Goal: Information Seeking & Learning: Check status

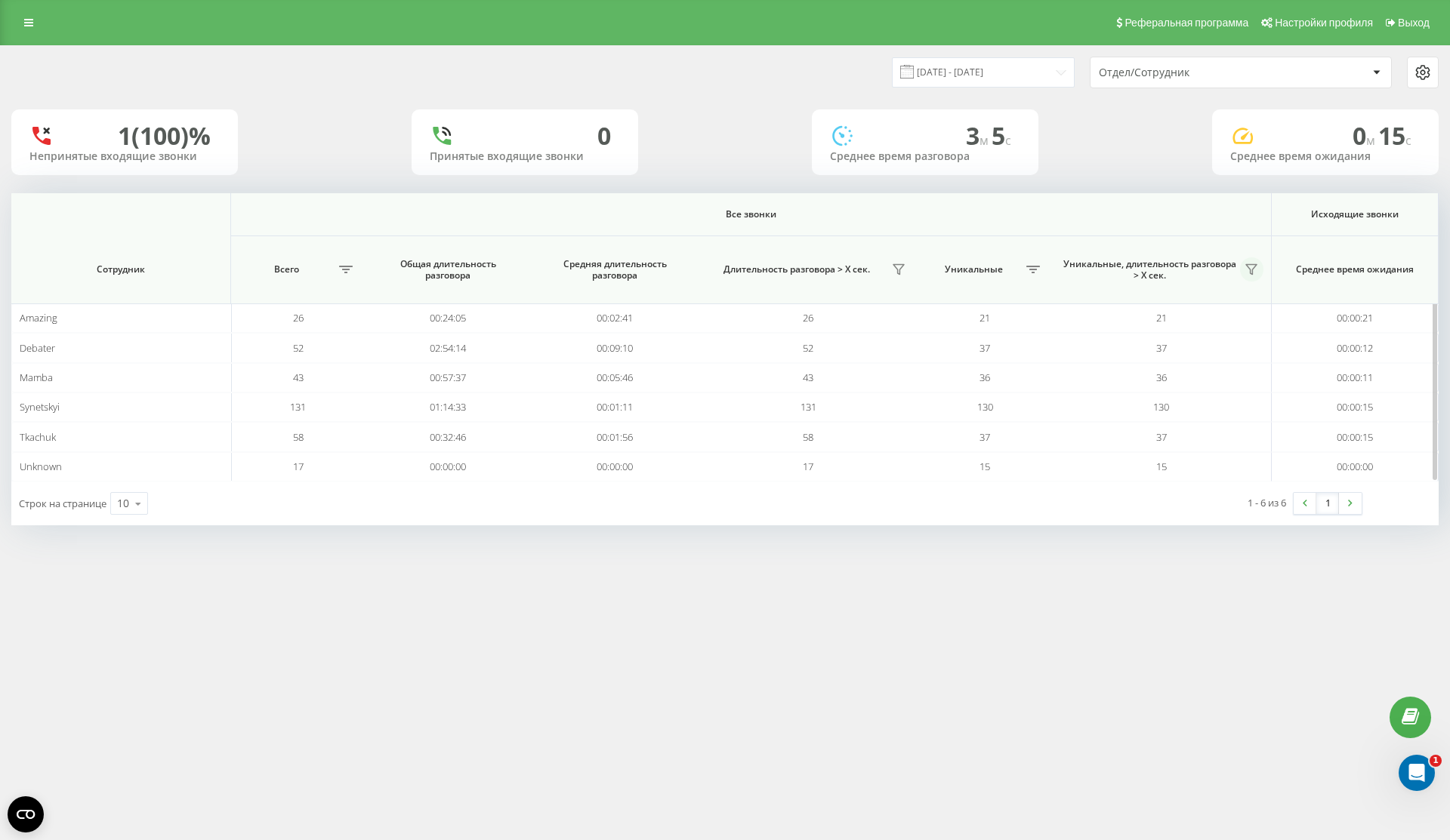
click at [1254, 268] on icon at bounding box center [1251, 270] width 11 height 10
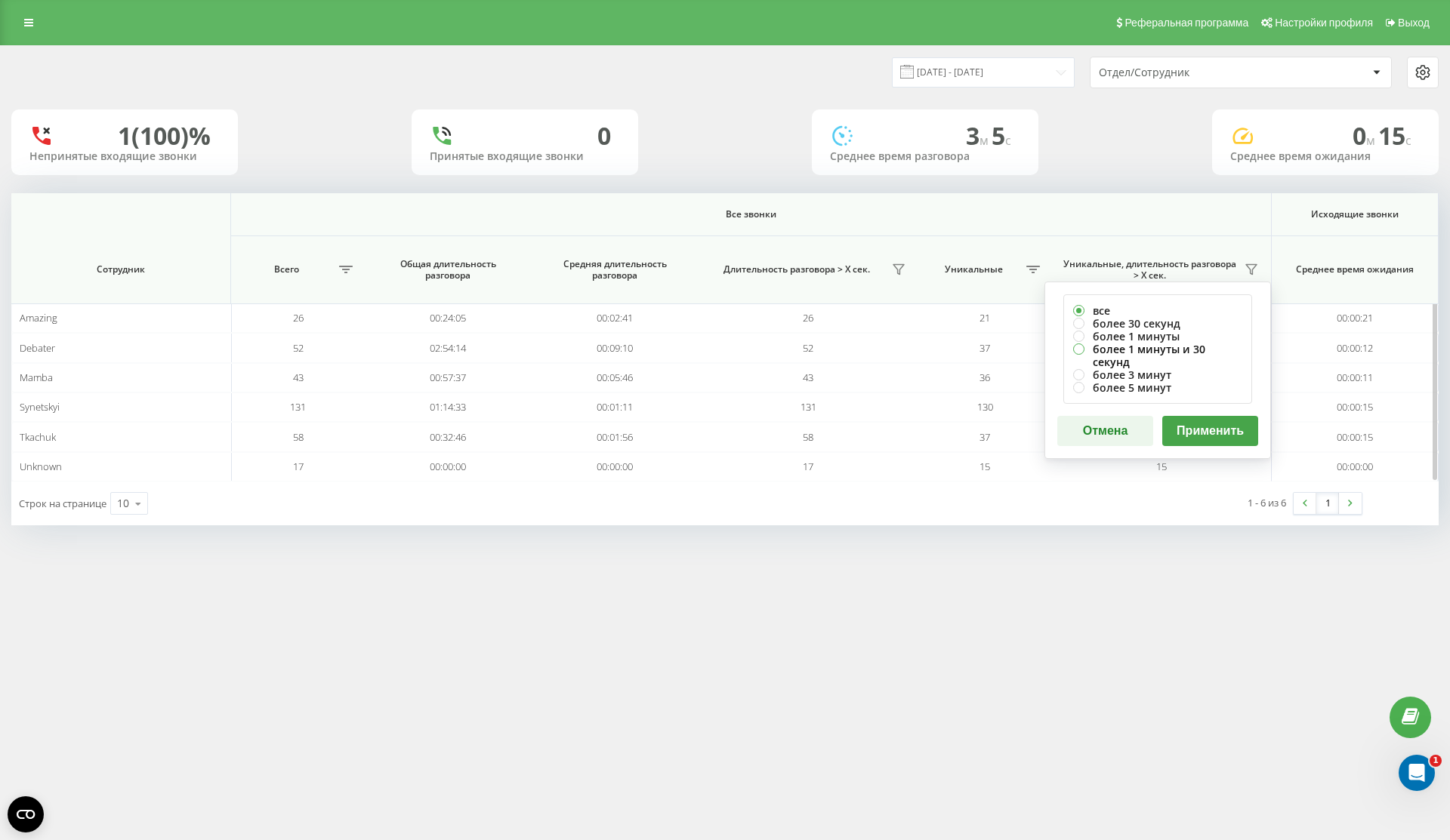
click at [1201, 353] on label "более 1 минуты и 30 секунд" at bounding box center [1157, 356] width 169 height 26
radio input "true"
click at [1214, 417] on button "Применить" at bounding box center [1210, 431] width 96 height 30
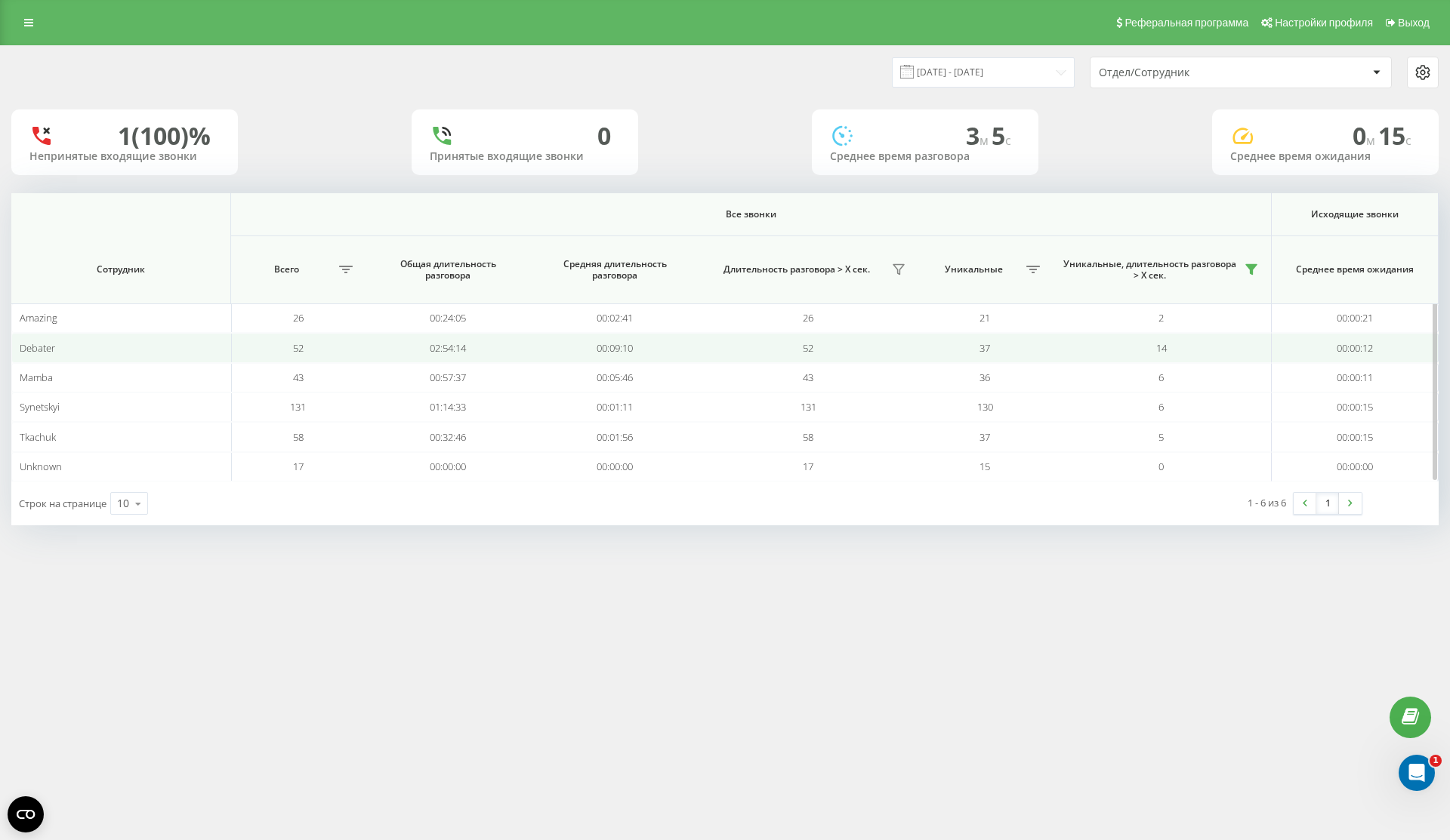
drag, startPoint x: 1182, startPoint y: 337, endPoint x: 1127, endPoint y: 337, distance: 55.0
click at [1127, 337] on td "14" at bounding box center [1162, 348] width 220 height 29
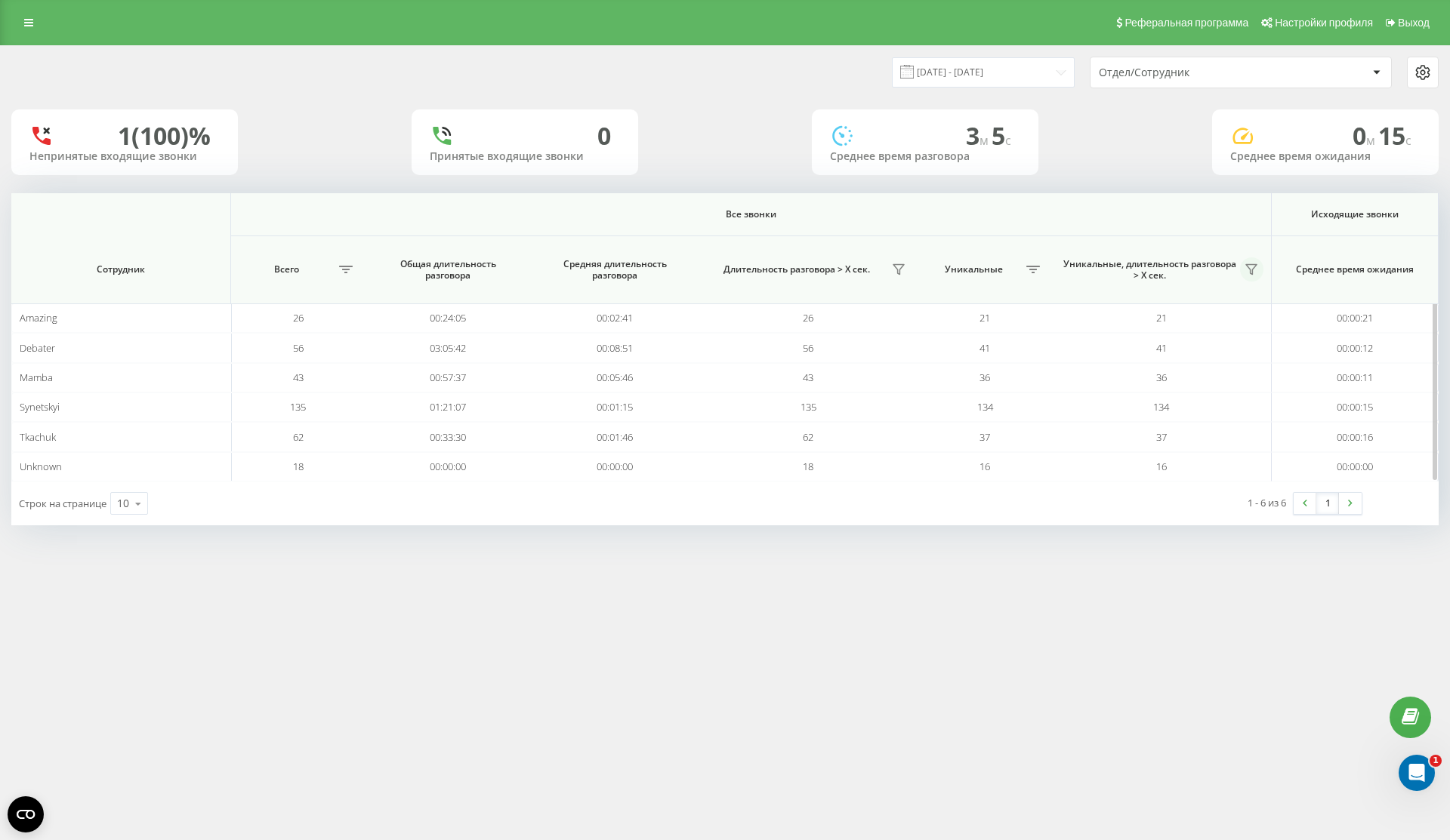
click at [1259, 271] on button at bounding box center [1252, 269] width 24 height 24
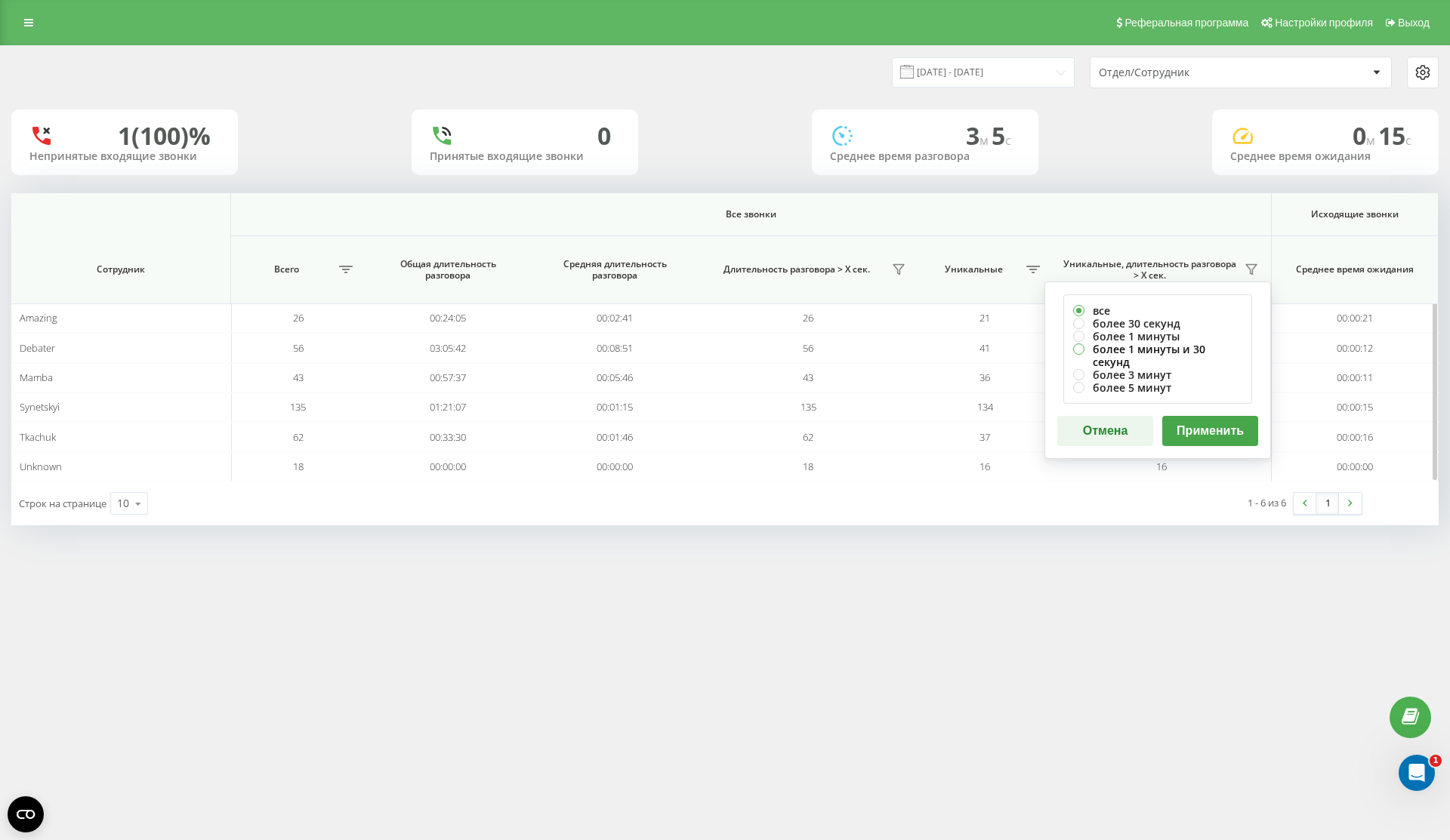
click at [1187, 343] on label "более 1 минуты и 30 секунд" at bounding box center [1157, 356] width 169 height 26
radio input "true"
click at [1211, 416] on button "Применить" at bounding box center [1210, 431] width 96 height 30
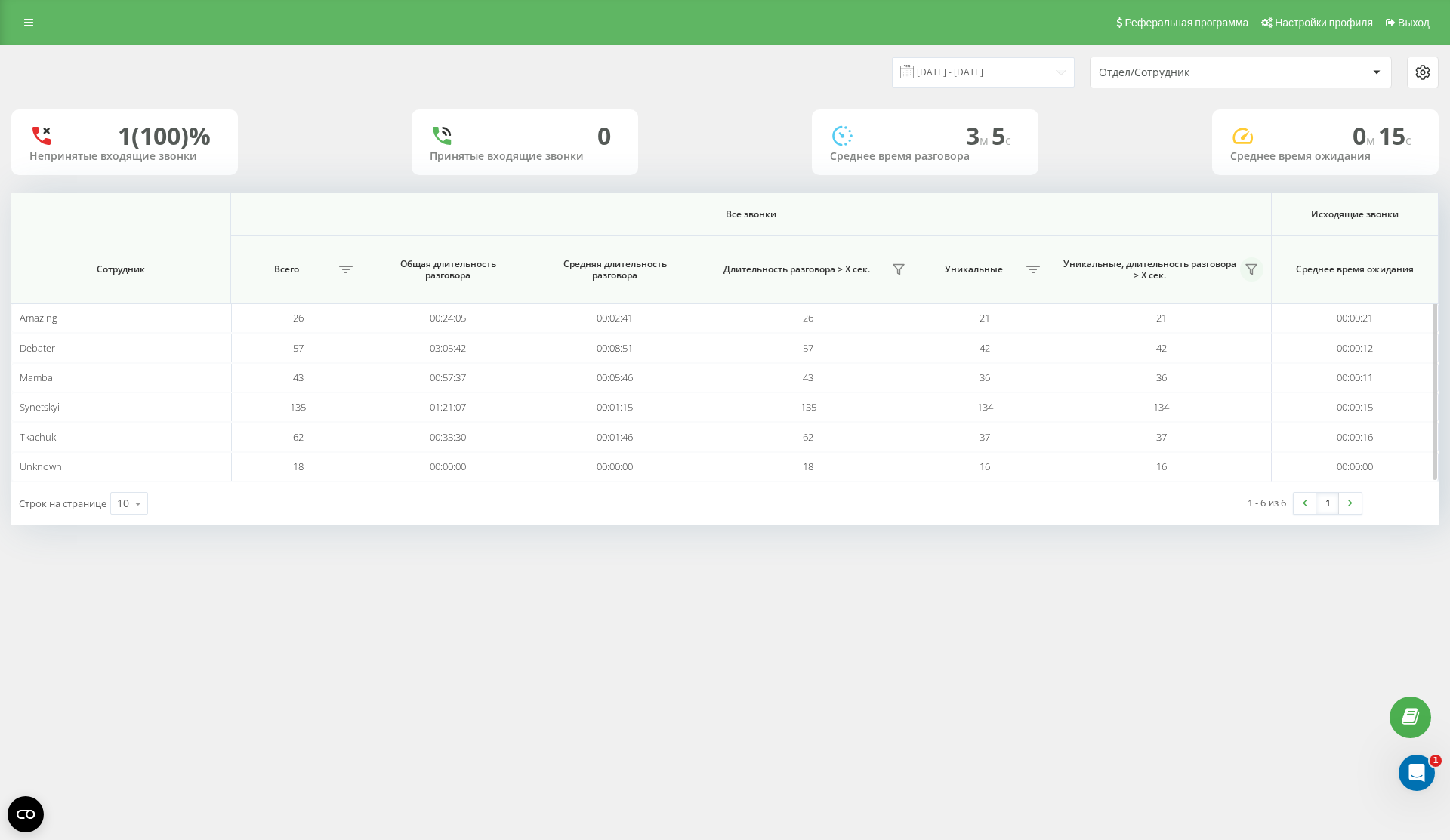
click at [1253, 272] on icon at bounding box center [1251, 269] width 12 height 12
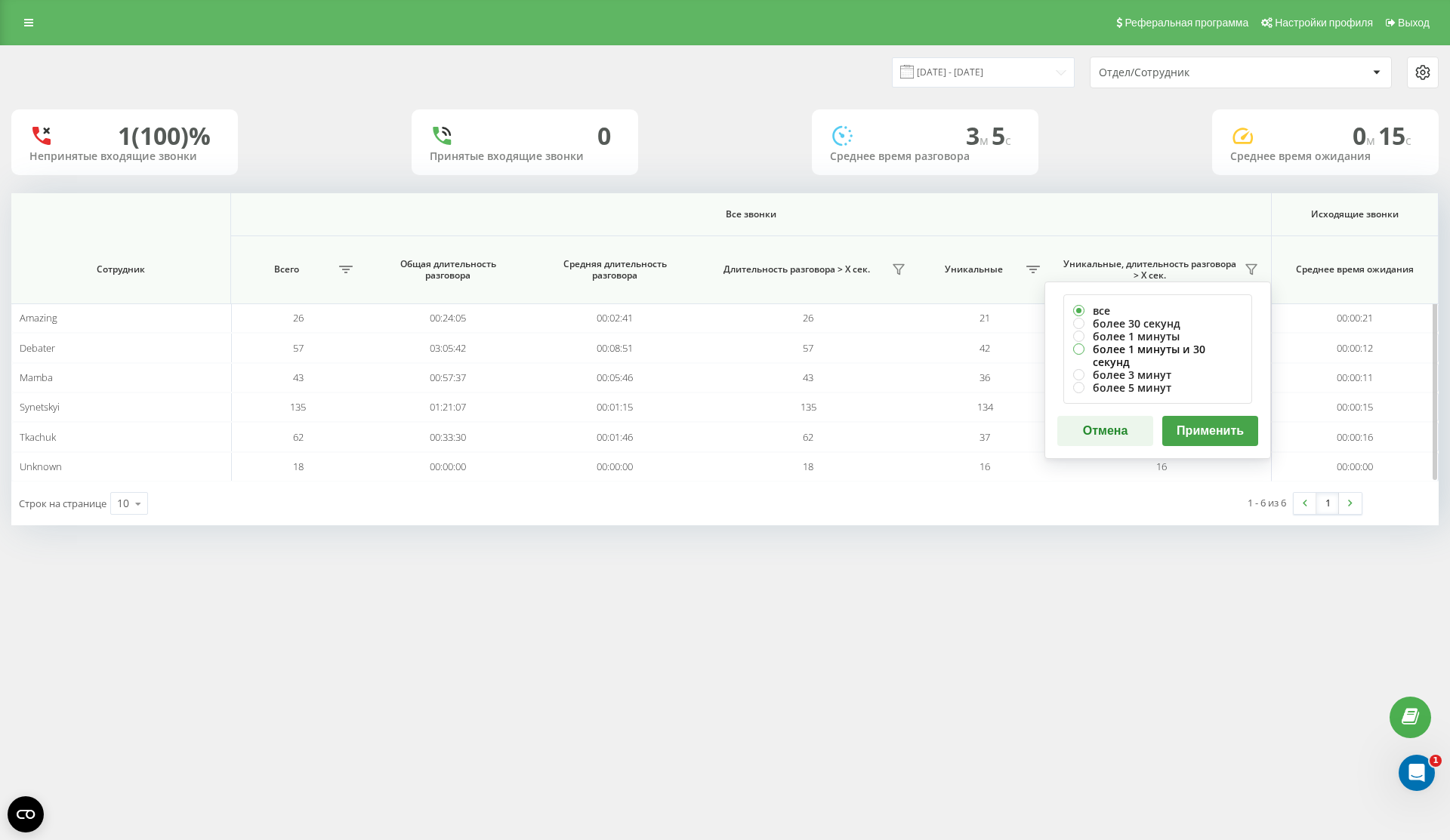
click at [1153, 344] on label "более 1 минуты и 30 секунд" at bounding box center [1157, 356] width 169 height 26
radio input "true"
click at [1219, 423] on button "Применить" at bounding box center [1210, 431] width 96 height 30
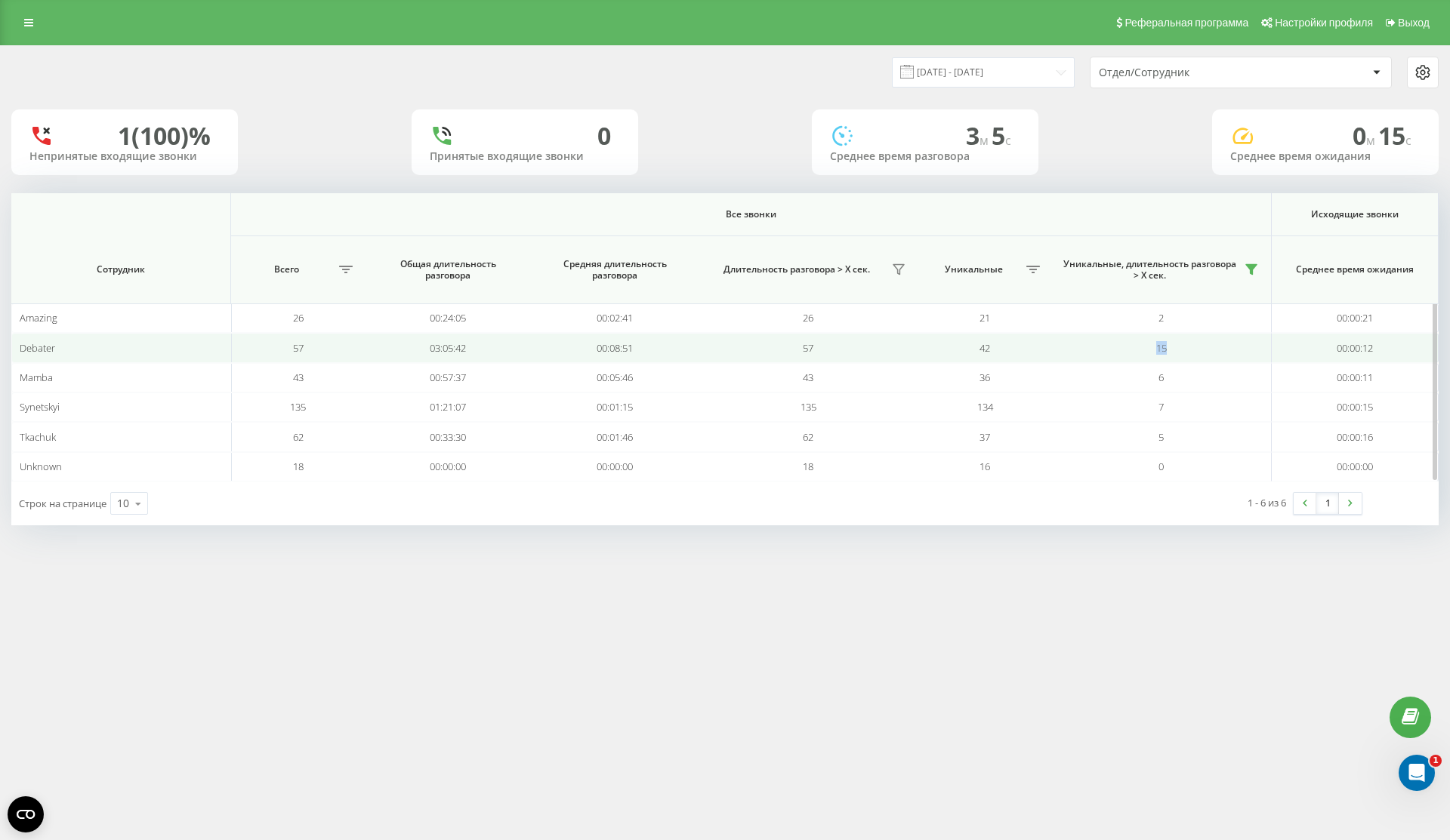
drag, startPoint x: 1200, startPoint y: 338, endPoint x: 1175, endPoint y: 342, distance: 25.3
click at [1177, 344] on td "15" at bounding box center [1162, 348] width 220 height 29
click at [1175, 342] on td "15" at bounding box center [1162, 348] width 220 height 29
drag, startPoint x: 1175, startPoint y: 342, endPoint x: 794, endPoint y: 342, distance: 381.0
click at [794, 342] on tr "Debater 57 03:05:42 00:08:51 57 42 15 00:00:12" at bounding box center [724, 348] width 1427 height 29
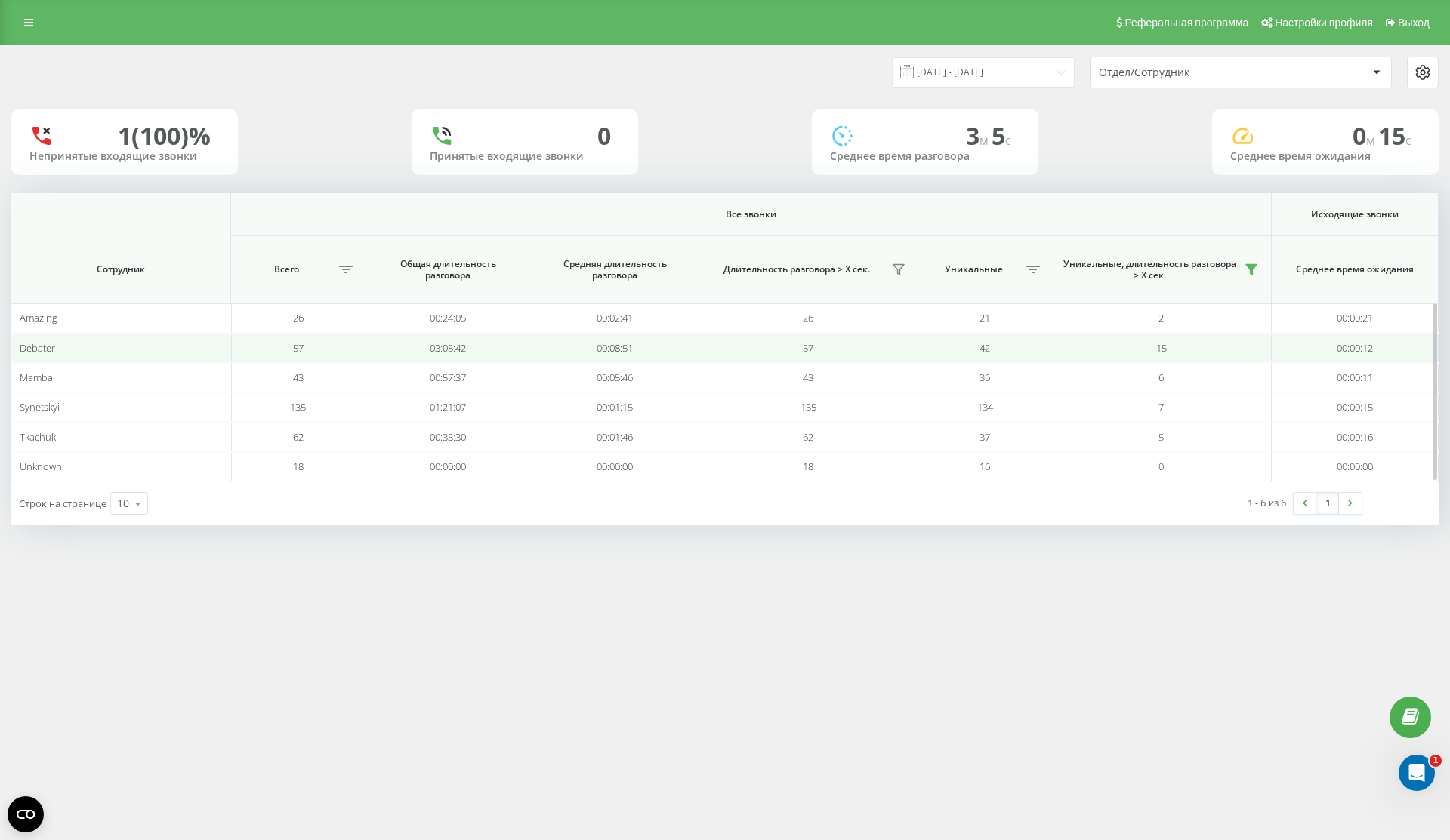
click at [769, 347] on td "57" at bounding box center [808, 348] width 220 height 29
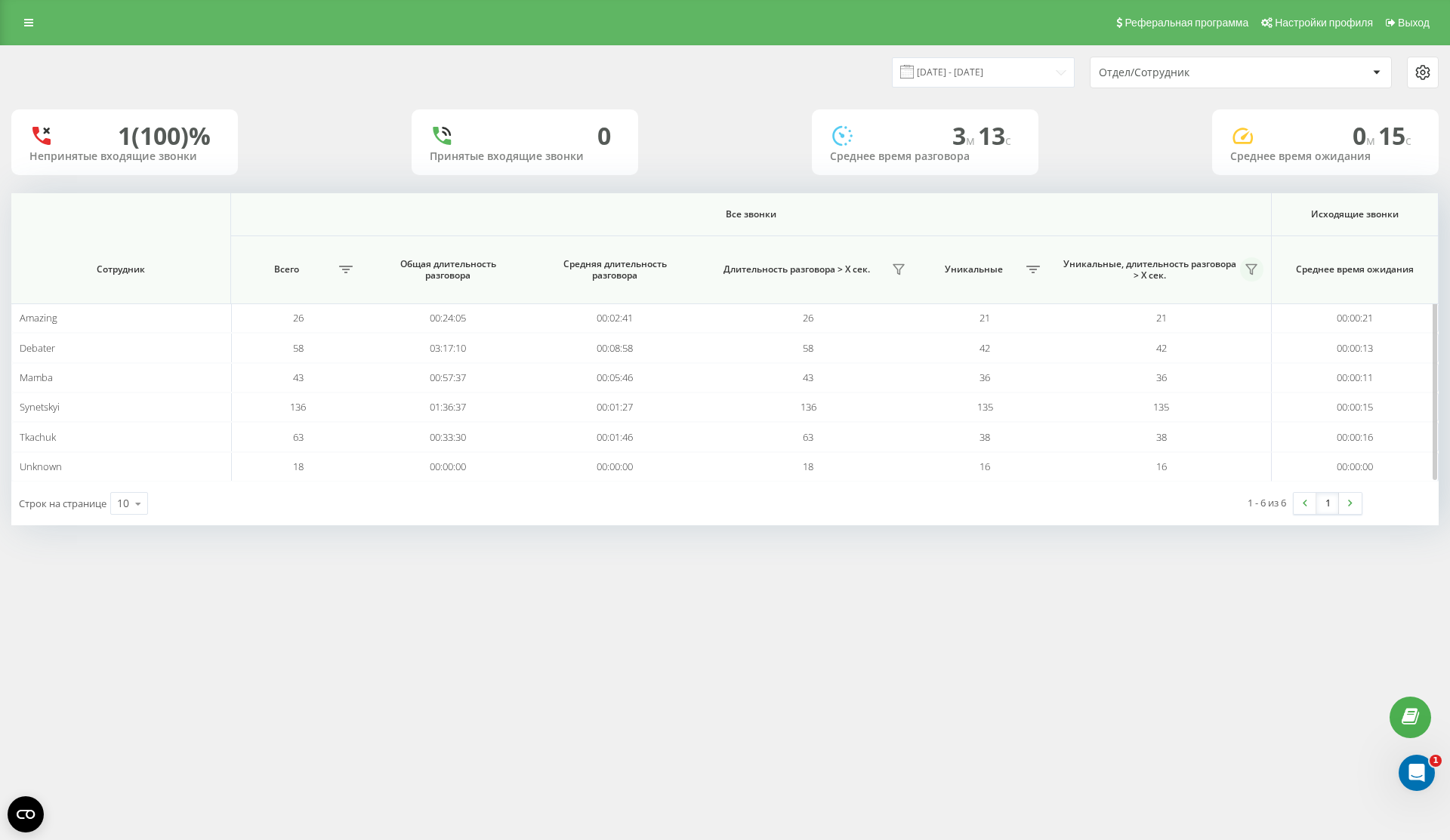
click at [1258, 270] on button at bounding box center [1252, 269] width 24 height 24
click at [1253, 274] on icon at bounding box center [1251, 270] width 11 height 10
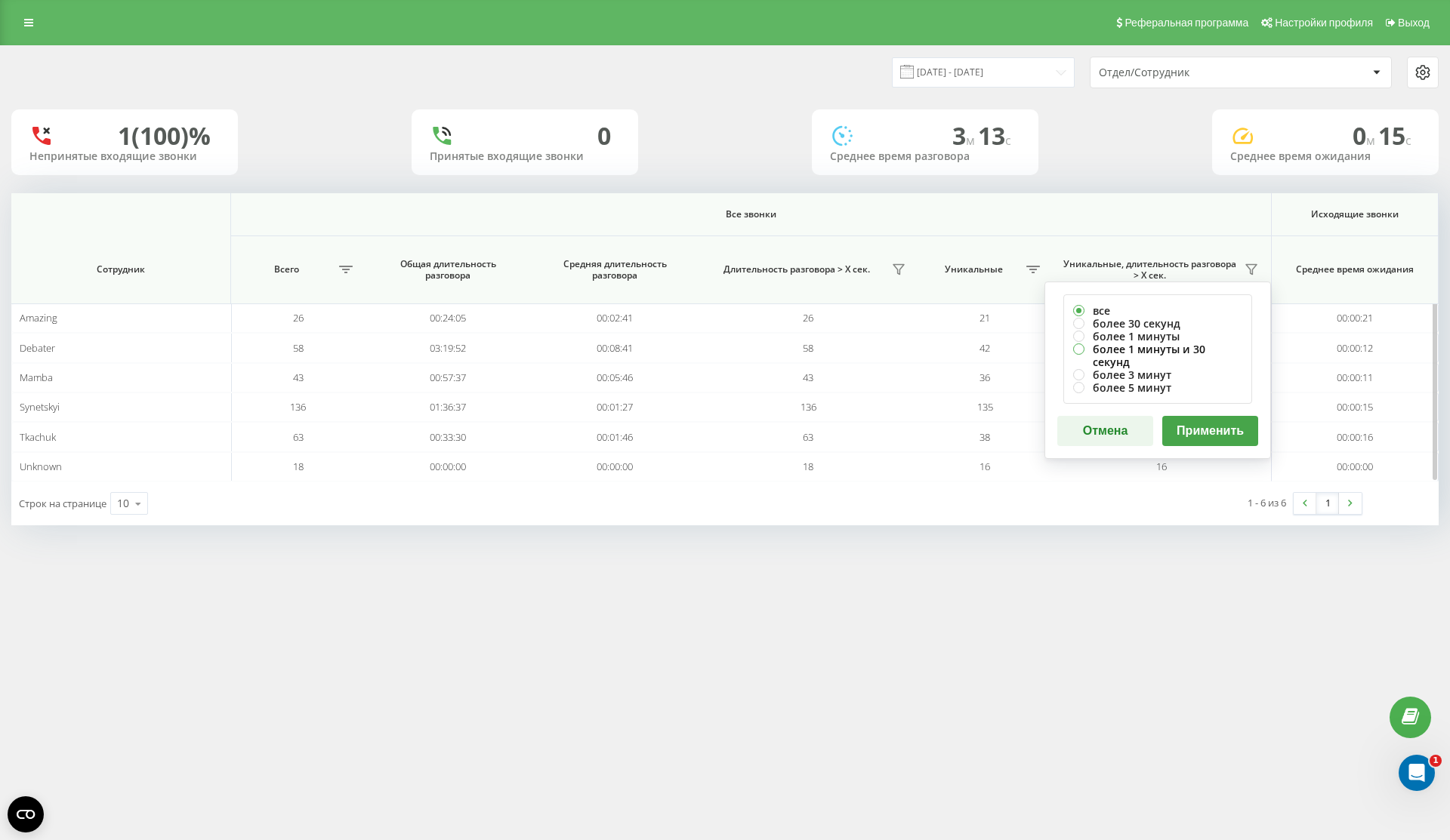
click at [1189, 350] on label "более 1 минуты и 30 секунд" at bounding box center [1157, 356] width 169 height 26
radio input "true"
click at [1219, 435] on div "все более 30 секунд более 1 минуты более 1 минуты и 30 секунд более 3 минут бол…" at bounding box center [1158, 371] width 227 height 178
click at [1223, 416] on button "Применить" at bounding box center [1210, 431] width 96 height 30
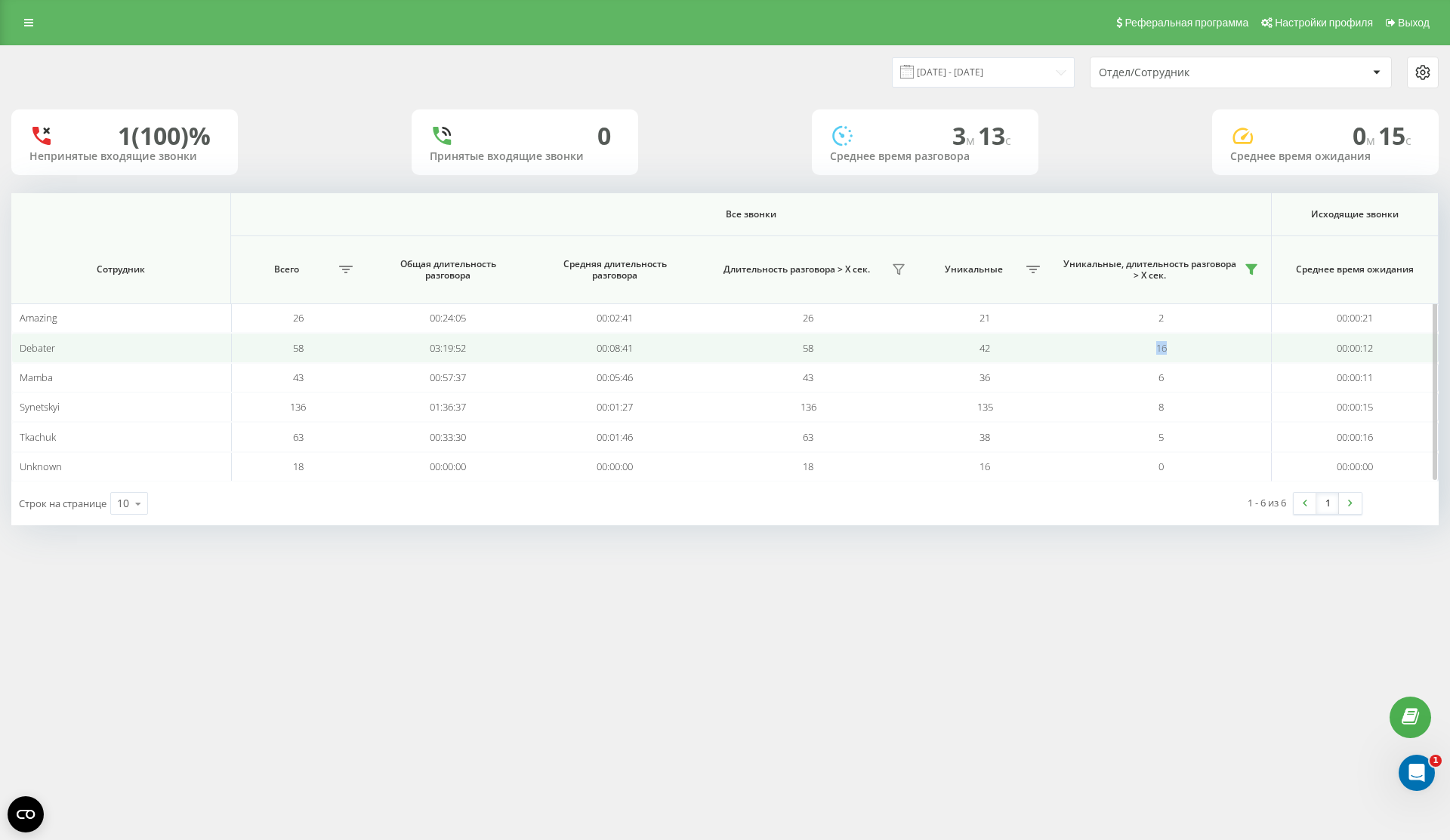
drag, startPoint x: 1185, startPoint y: 345, endPoint x: 1071, endPoint y: 345, distance: 114.0
click at [1073, 345] on td "16" at bounding box center [1162, 348] width 220 height 29
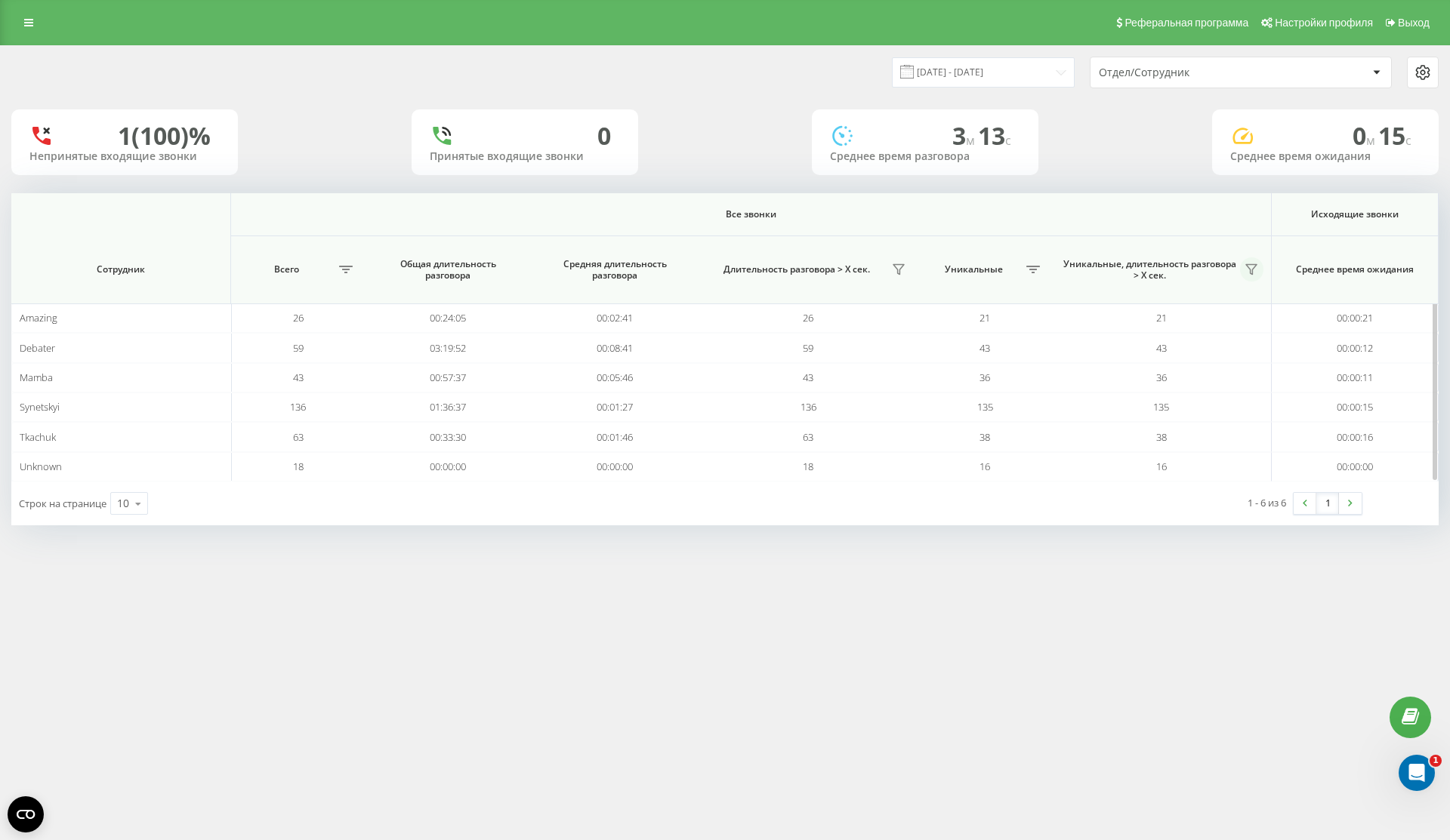
click at [1247, 275] on icon at bounding box center [1251, 269] width 12 height 12
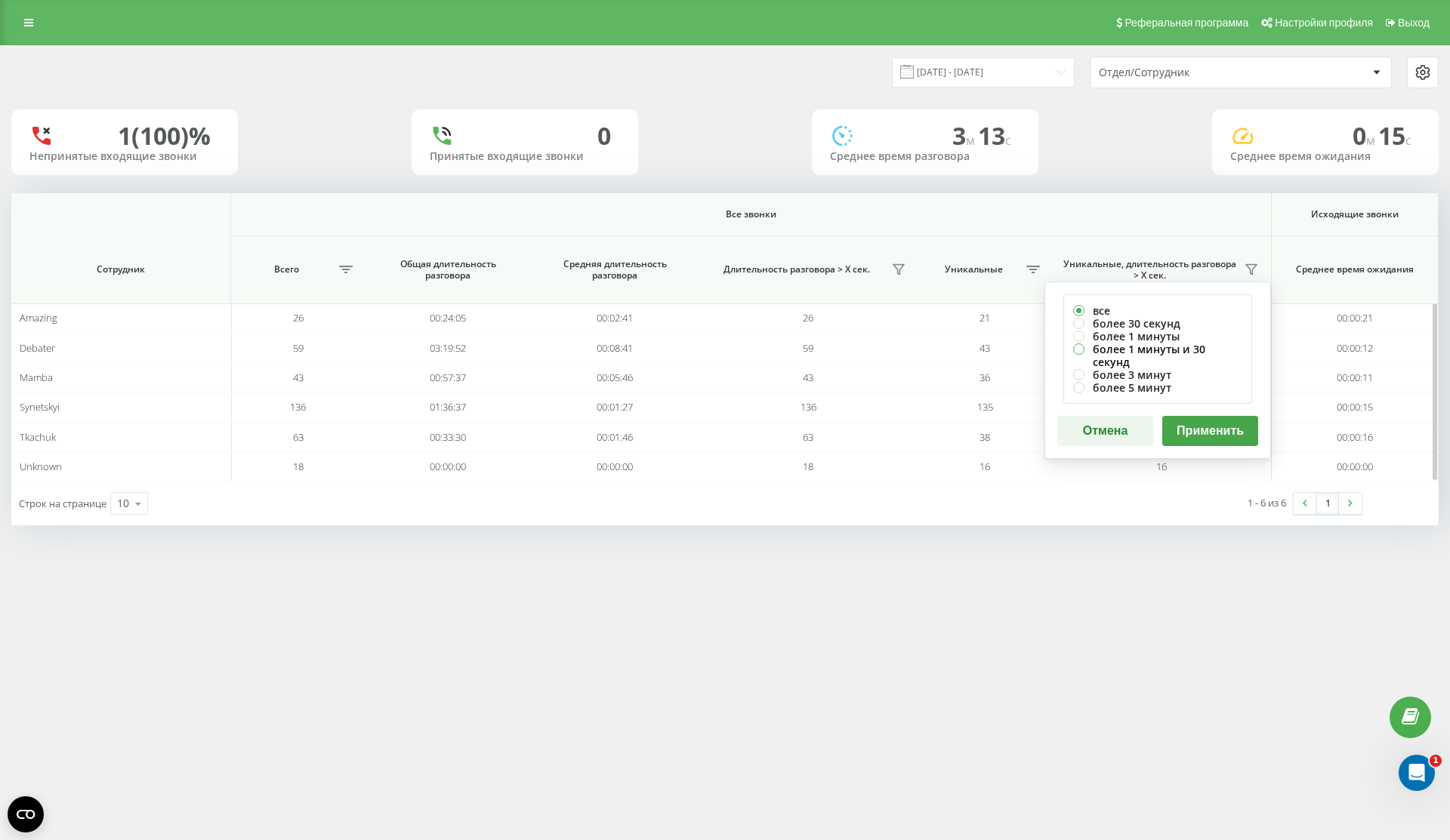
click at [1225, 350] on label "более 1 минуты и 30 секунд" at bounding box center [1157, 356] width 169 height 26
radio input "true"
click at [1196, 428] on button "Применить" at bounding box center [1210, 431] width 96 height 30
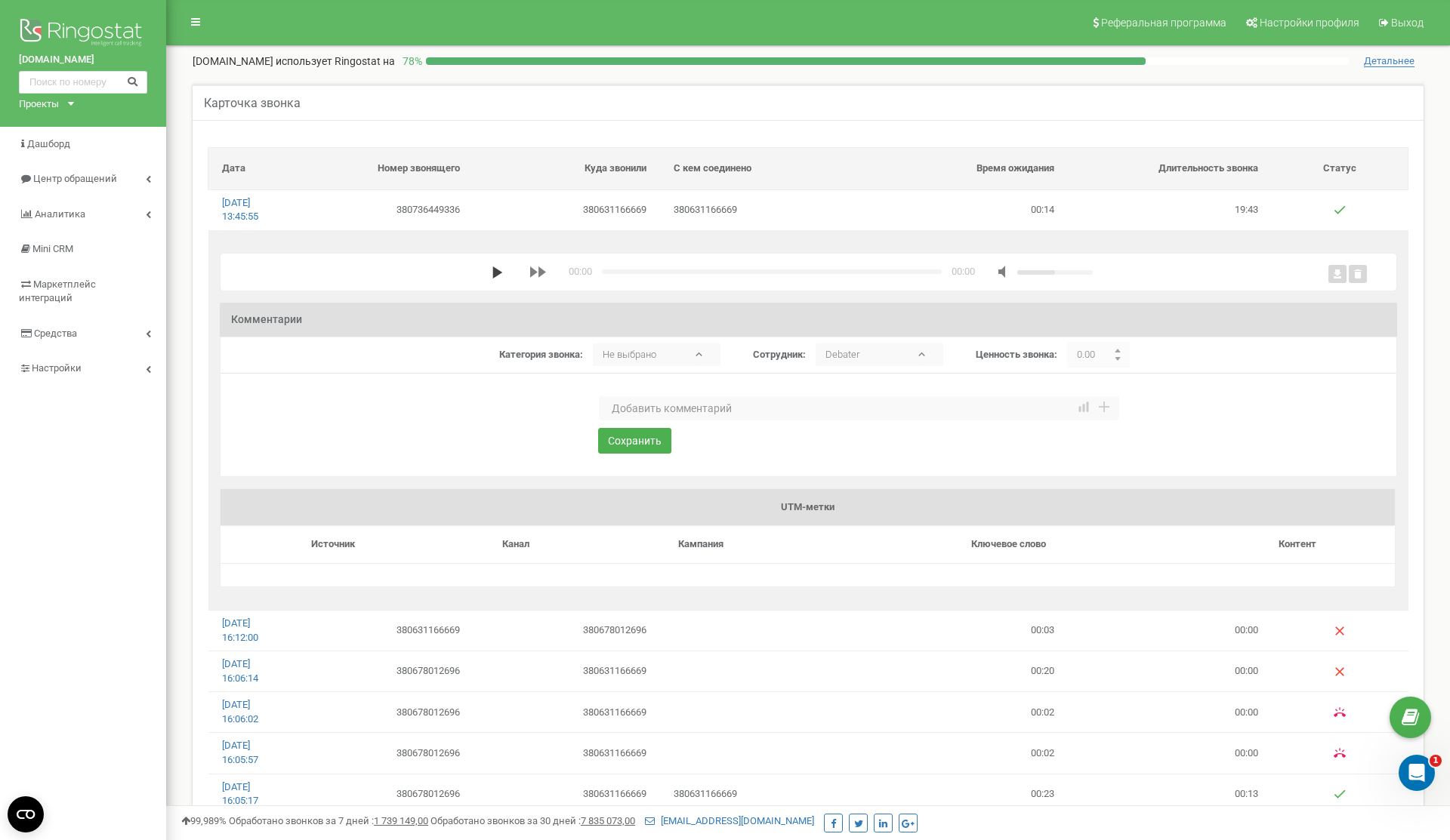
click at [493, 275] on polygon "media player" at bounding box center [498, 272] width 10 height 12
click at [892, 270] on div "media player" at bounding box center [770, 272] width 340 height 5
click at [897, 272] on div "media player" at bounding box center [770, 272] width 340 height 5
click at [909, 274] on div "media player" at bounding box center [770, 272] width 340 height 5
click at [871, 273] on div "media player" at bounding box center [754, 272] width 308 height 5
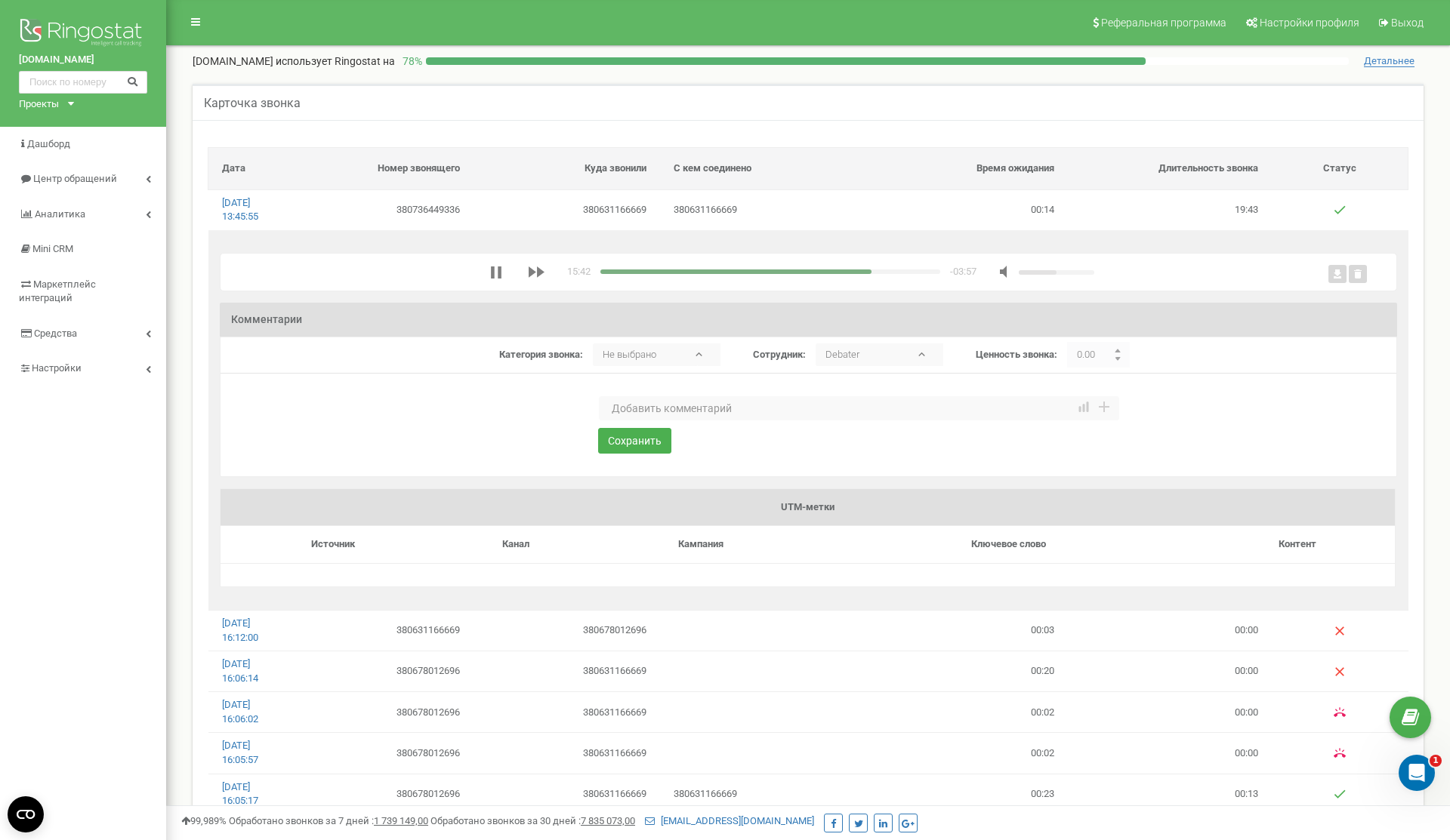
click at [880, 272] on div "media player" at bounding box center [770, 272] width 340 height 5
click at [888, 272] on div "media player" at bounding box center [770, 272] width 340 height 5
click at [895, 272] on div "media player" at bounding box center [770, 272] width 340 height 5
click at [861, 270] on div "media player" at bounding box center [748, 272] width 296 height 5
click at [853, 274] on div "media player" at bounding box center [731, 272] width 263 height 5
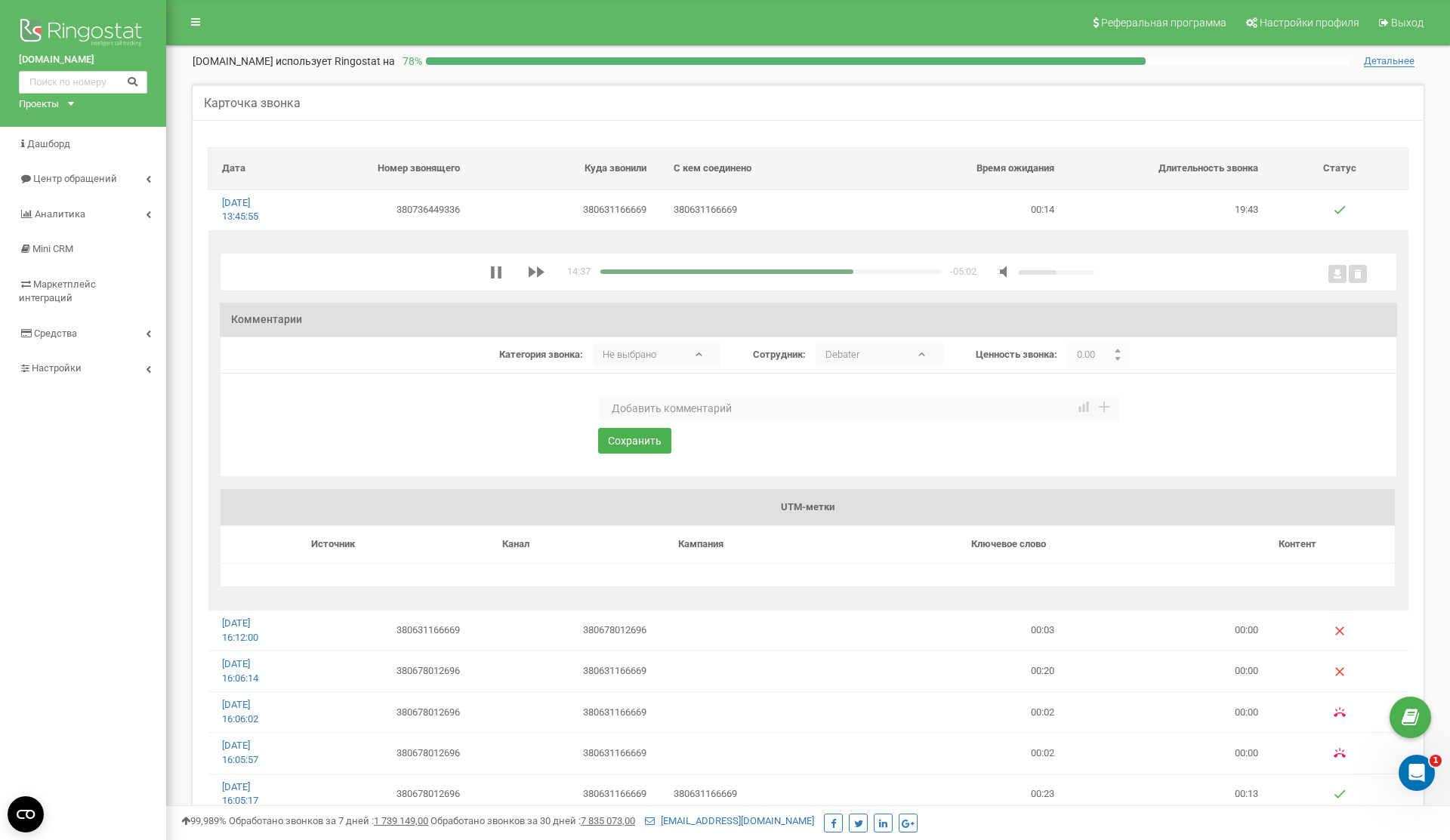
click at [844, 272] on div "media player" at bounding box center [727, 272] width 253 height 5
click at [833, 272] on div "media player" at bounding box center [722, 272] width 244 height 5
click at [841, 274] on div "media player" at bounding box center [770, 272] width 340 height 5
click at [849, 270] on div "media player" at bounding box center [770, 272] width 340 height 5
click at [814, 271] on div "media player" at bounding box center [725, 272] width 249 height 5
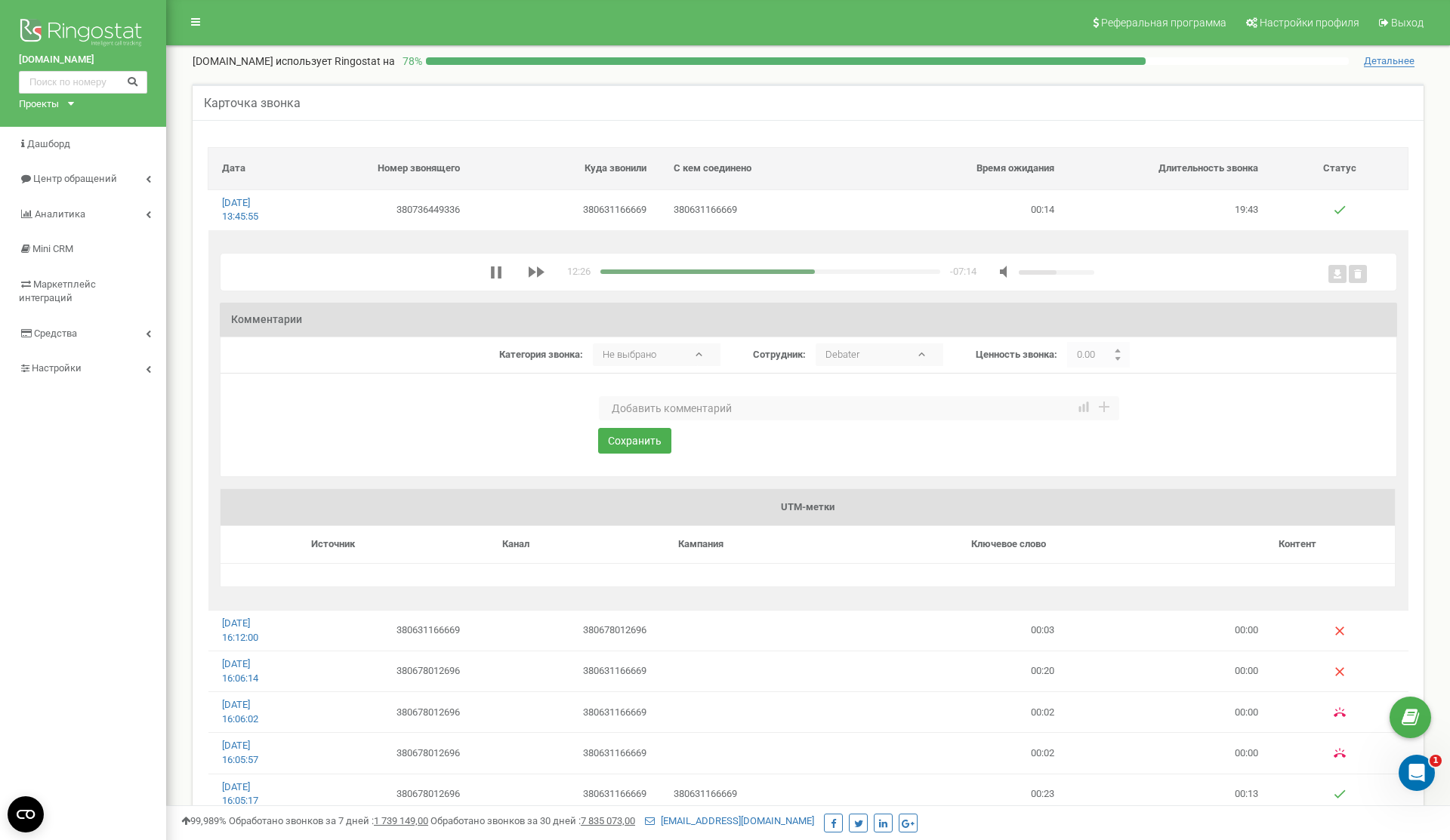
click at [822, 271] on div "media player" at bounding box center [770, 272] width 340 height 5
click at [830, 271] on div "media player" at bounding box center [770, 272] width 340 height 5
click at [793, 270] on div "media player" at bounding box center [715, 272] width 230 height 5
click at [807, 271] on div "media player" at bounding box center [770, 272] width 340 height 5
click at [814, 273] on div "media player" at bounding box center [770, 272] width 340 height 5
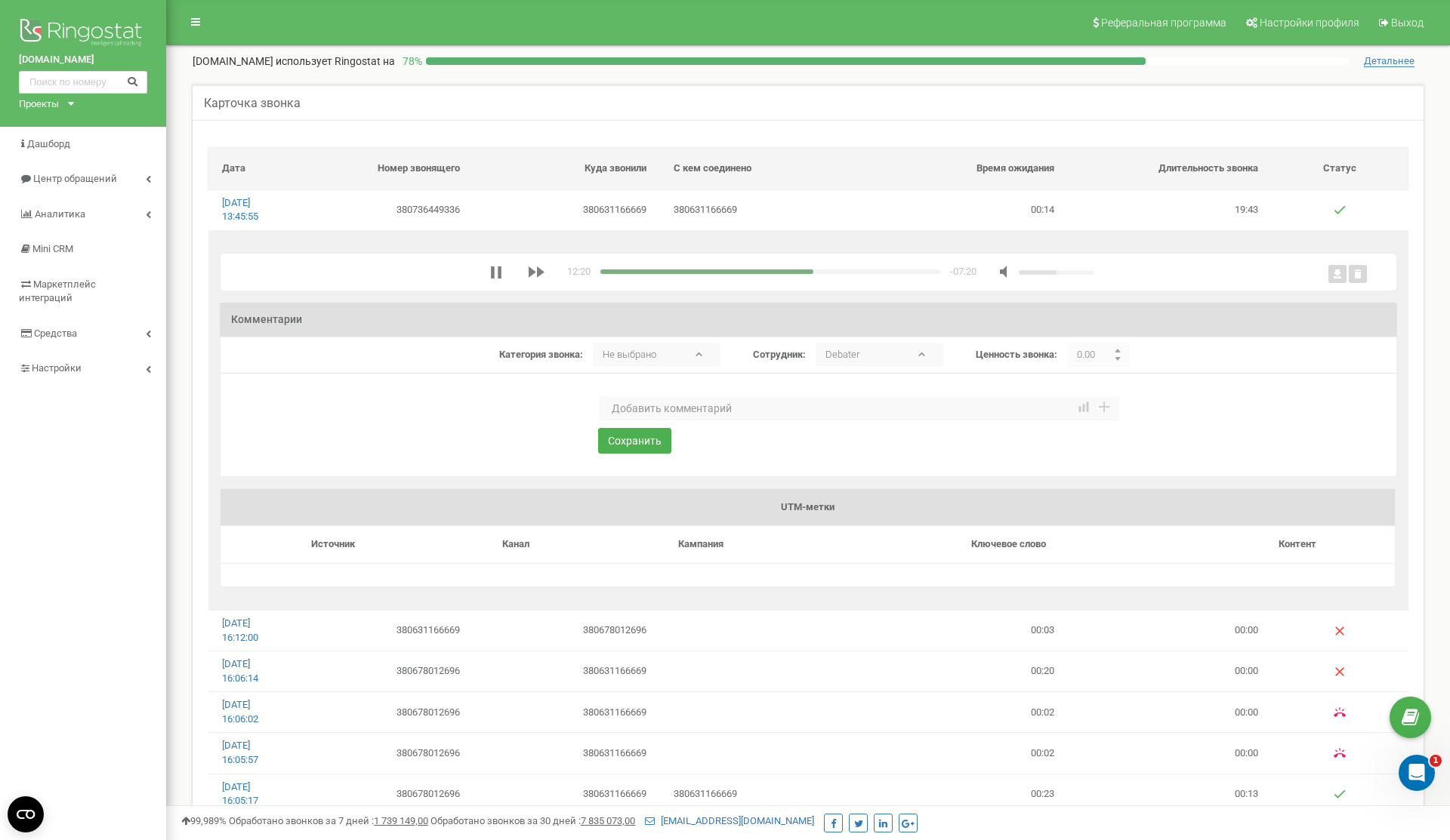
click at [875, 274] on div "media player" at bounding box center [770, 272] width 340 height 5
click at [906, 270] on div "media player" at bounding box center [770, 272] width 340 height 5
click at [925, 274] on div "media player" at bounding box center [770, 272] width 340 height 5
click at [912, 271] on div "media player" at bounding box center [763, 272] width 325 height 5
click at [901, 271] on div "media player" at bounding box center [756, 272] width 311 height 5
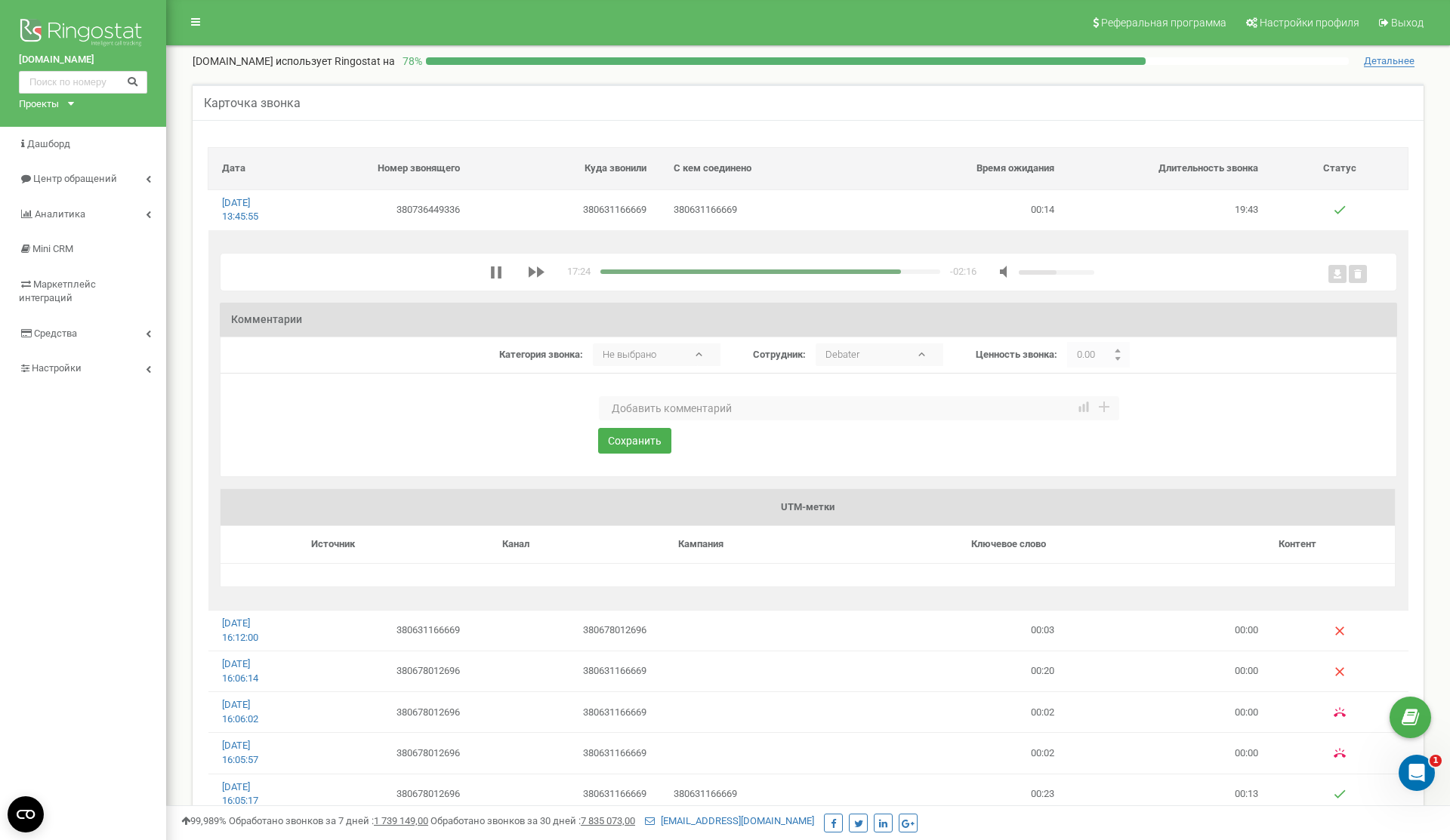
click at [886, 270] on div "media player" at bounding box center [751, 272] width 300 height 5
click at [871, 273] on div "media player" at bounding box center [743, 272] width 286 height 5
click at [860, 273] on div "media player" at bounding box center [736, 272] width 271 height 5
click at [846, 271] on div "media player" at bounding box center [730, 272] width 260 height 5
click at [806, 271] on div "media player" at bounding box center [723, 272] width 245 height 5
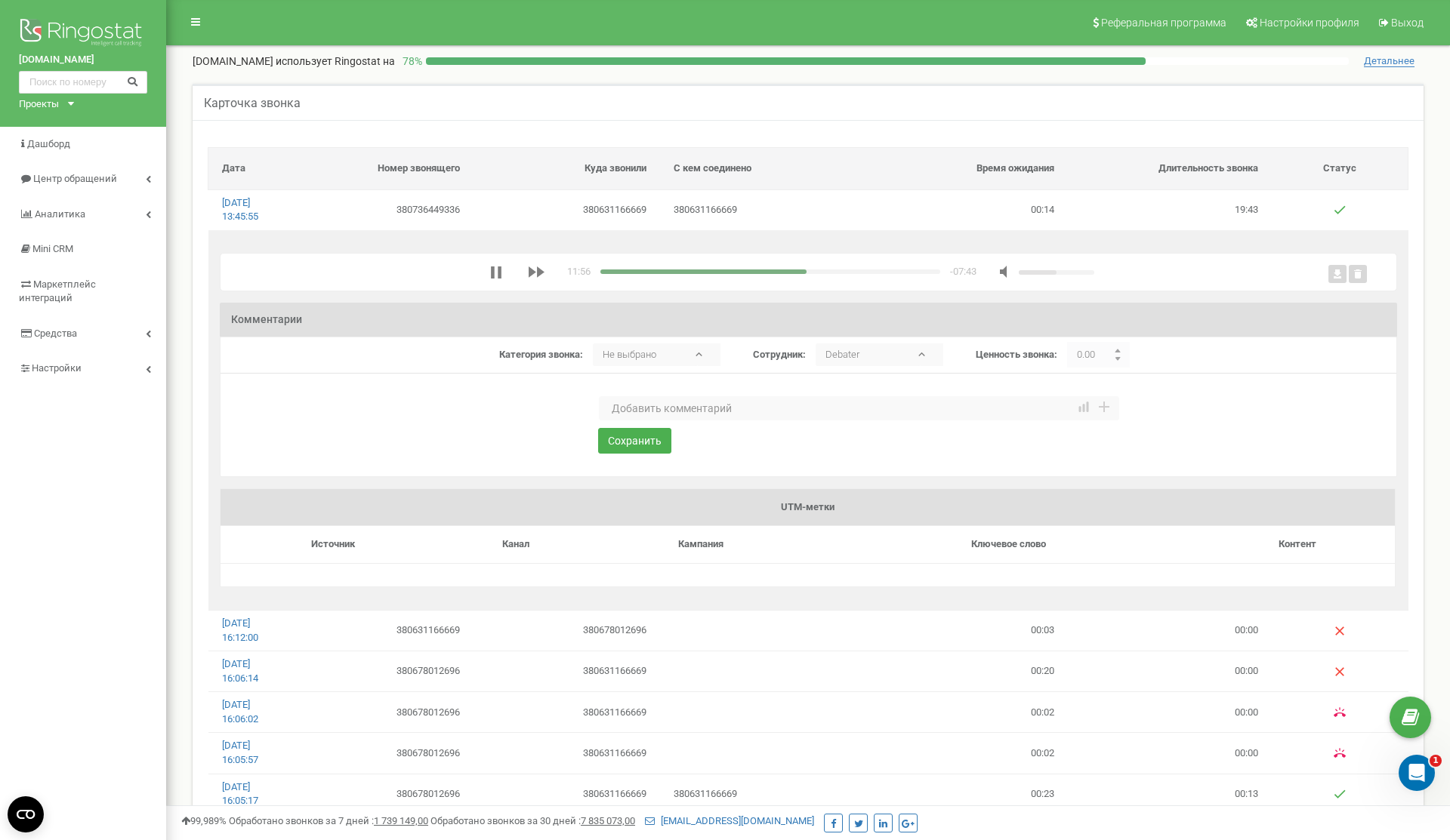
click at [790, 275] on div "media player" at bounding box center [703, 272] width 206 height 5
click at [763, 271] on div "media player" at bounding box center [695, 272] width 189 height 5
click at [752, 272] on div "media player" at bounding box center [682, 272] width 164 height 5
click at [745, 272] on div "media player" at bounding box center [676, 272] width 152 height 5
click at [735, 270] on div "media player" at bounding box center [673, 272] width 145 height 5
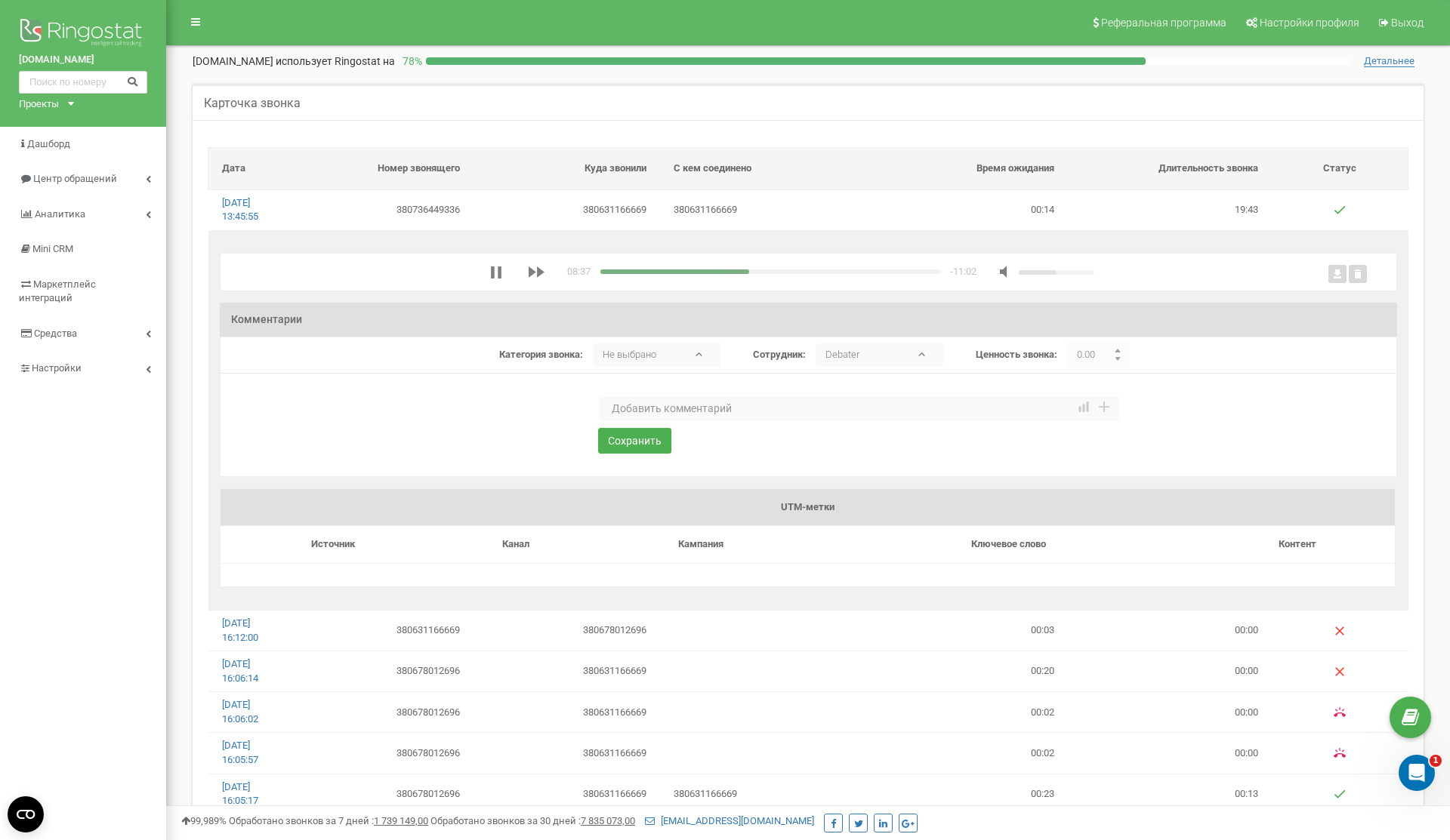
click at [529, 275] on polygon "media player" at bounding box center [533, 272] width 7 height 11
click at [529, 275] on polygon "media player" at bounding box center [533, 272] width 7 height 11
click at [541, 274] on icon "media player" at bounding box center [535, 272] width 23 height 12
click at [531, 270] on polygon "media player" at bounding box center [533, 272] width 7 height 11
click at [494, 268] on icon "media player" at bounding box center [495, 272] width 12 height 12
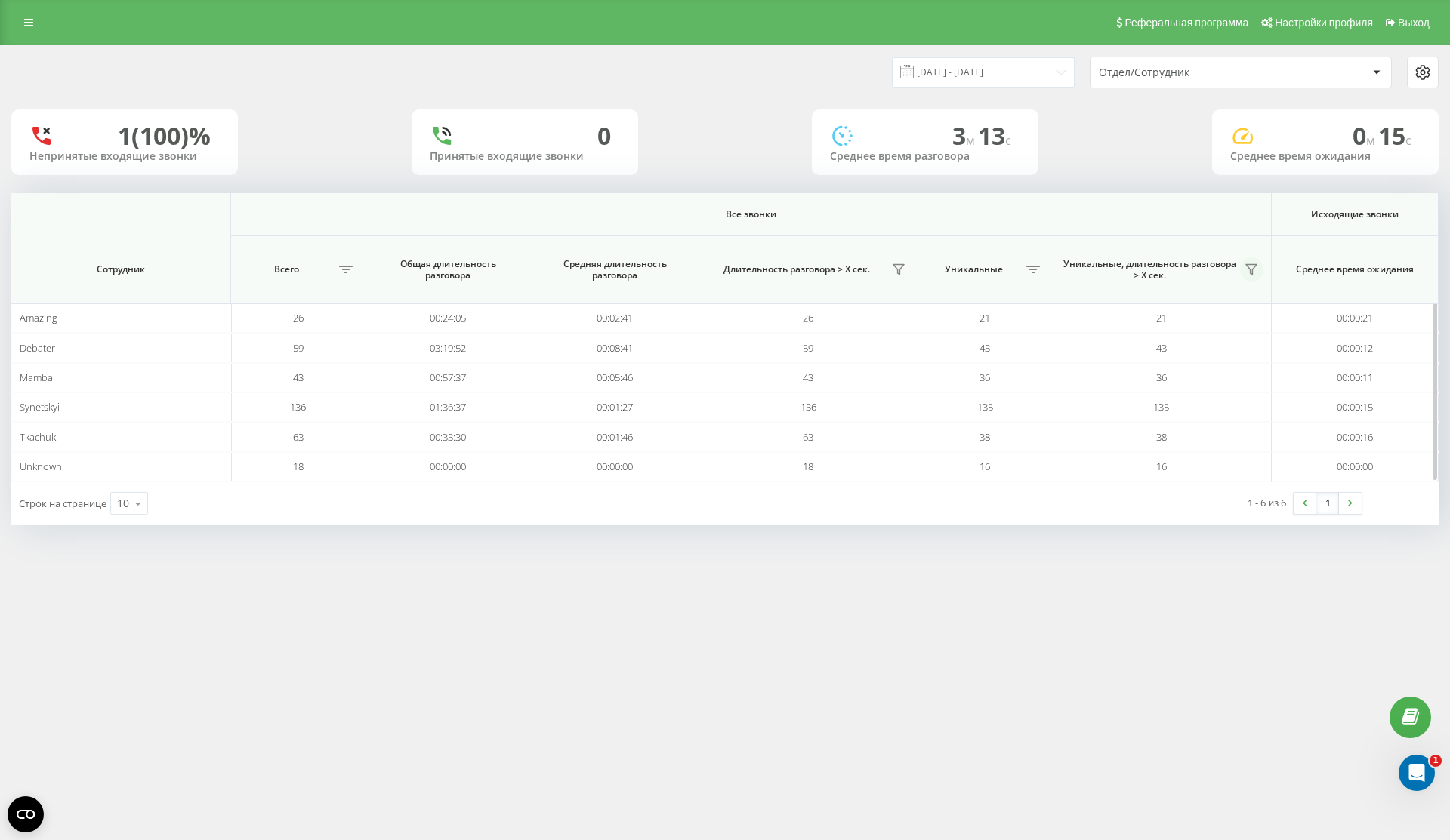
click at [1254, 268] on icon at bounding box center [1251, 270] width 11 height 10
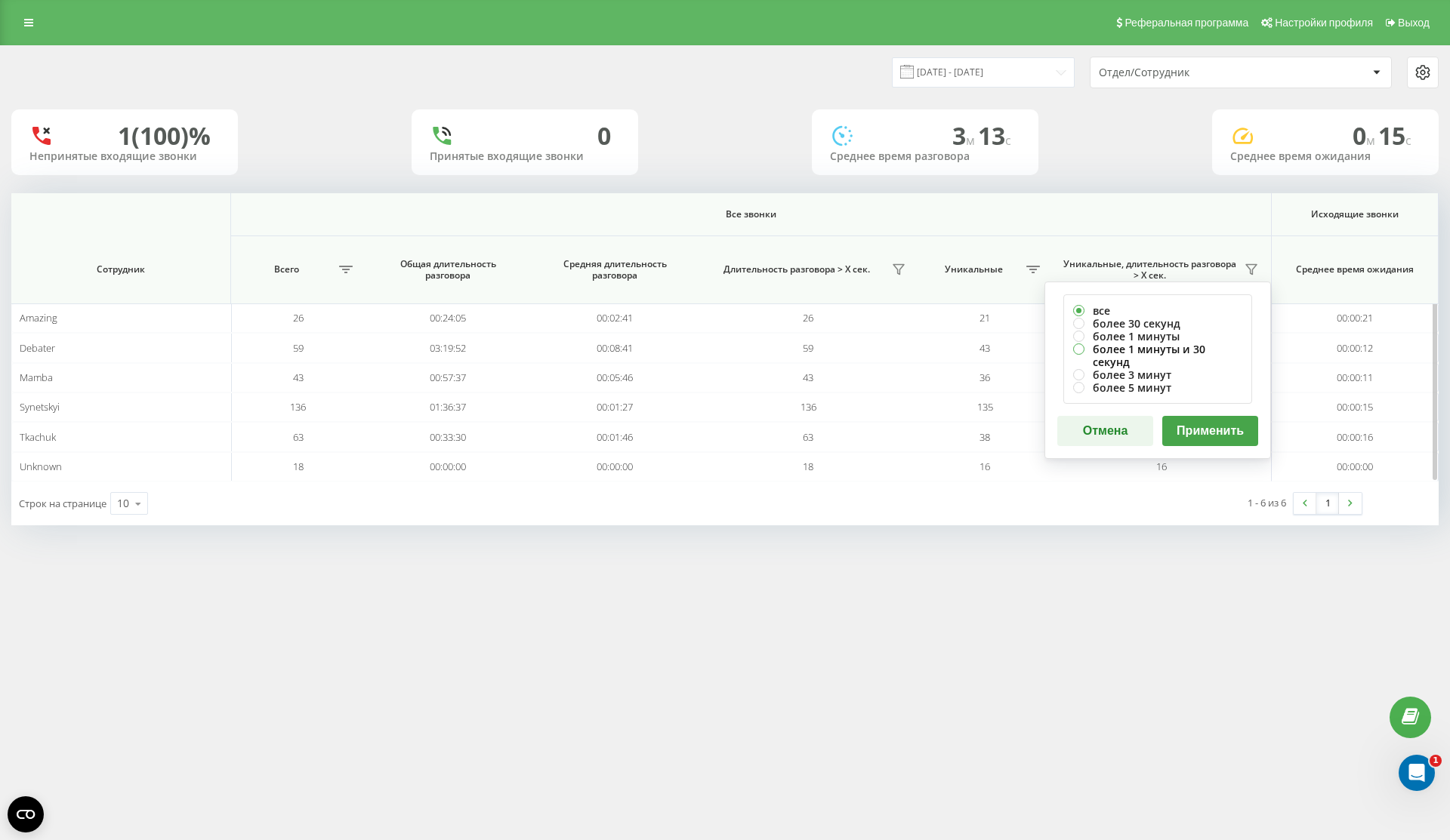
click at [1185, 351] on label "более 1 минуты и 30 секунд" at bounding box center [1157, 356] width 169 height 26
radio input "true"
click at [1211, 416] on button "Применить" at bounding box center [1210, 431] width 96 height 30
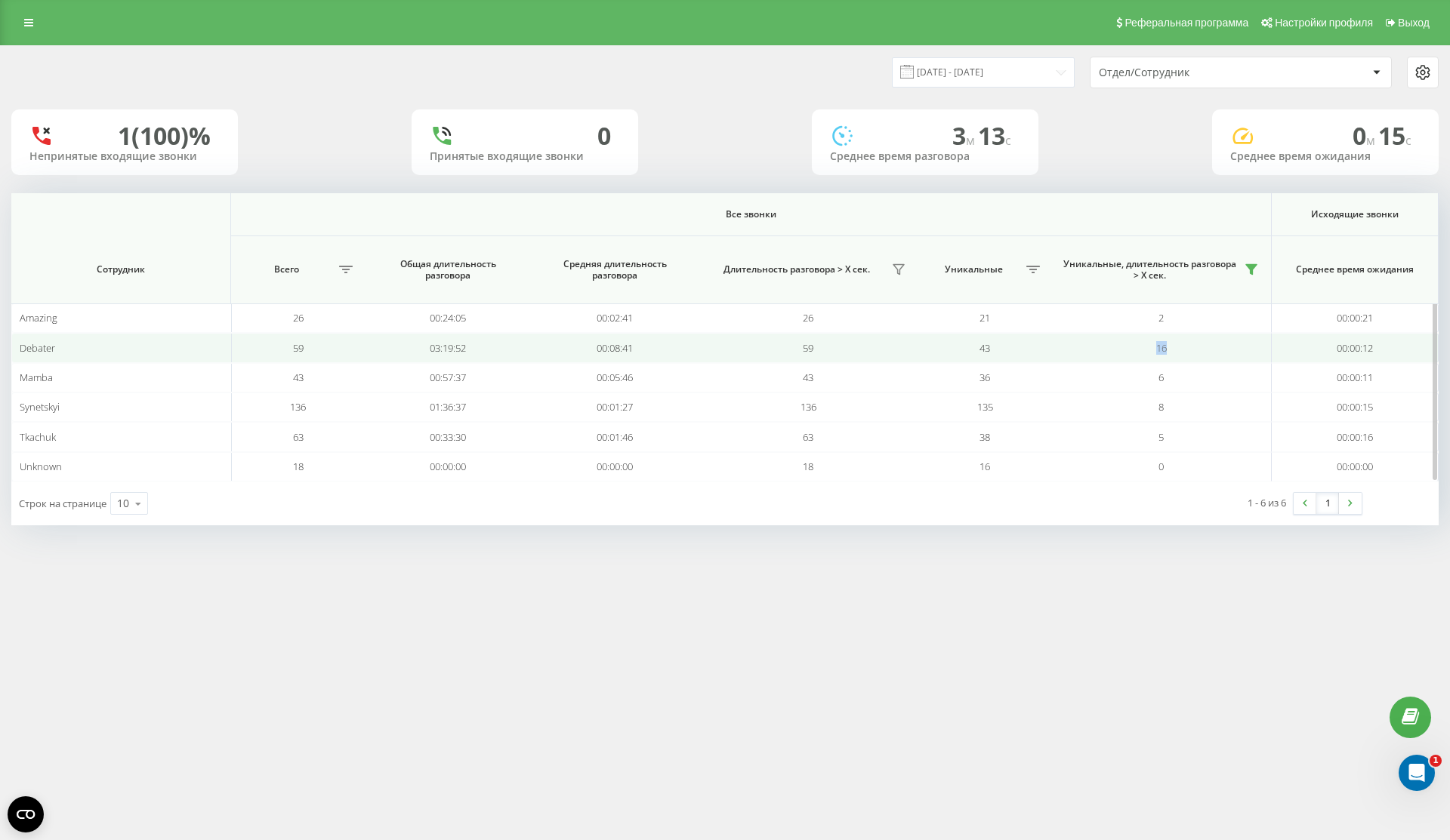
drag, startPoint x: 1150, startPoint y: 350, endPoint x: 1193, endPoint y: 349, distance: 43.0
click at [1193, 349] on td "16" at bounding box center [1162, 348] width 220 height 29
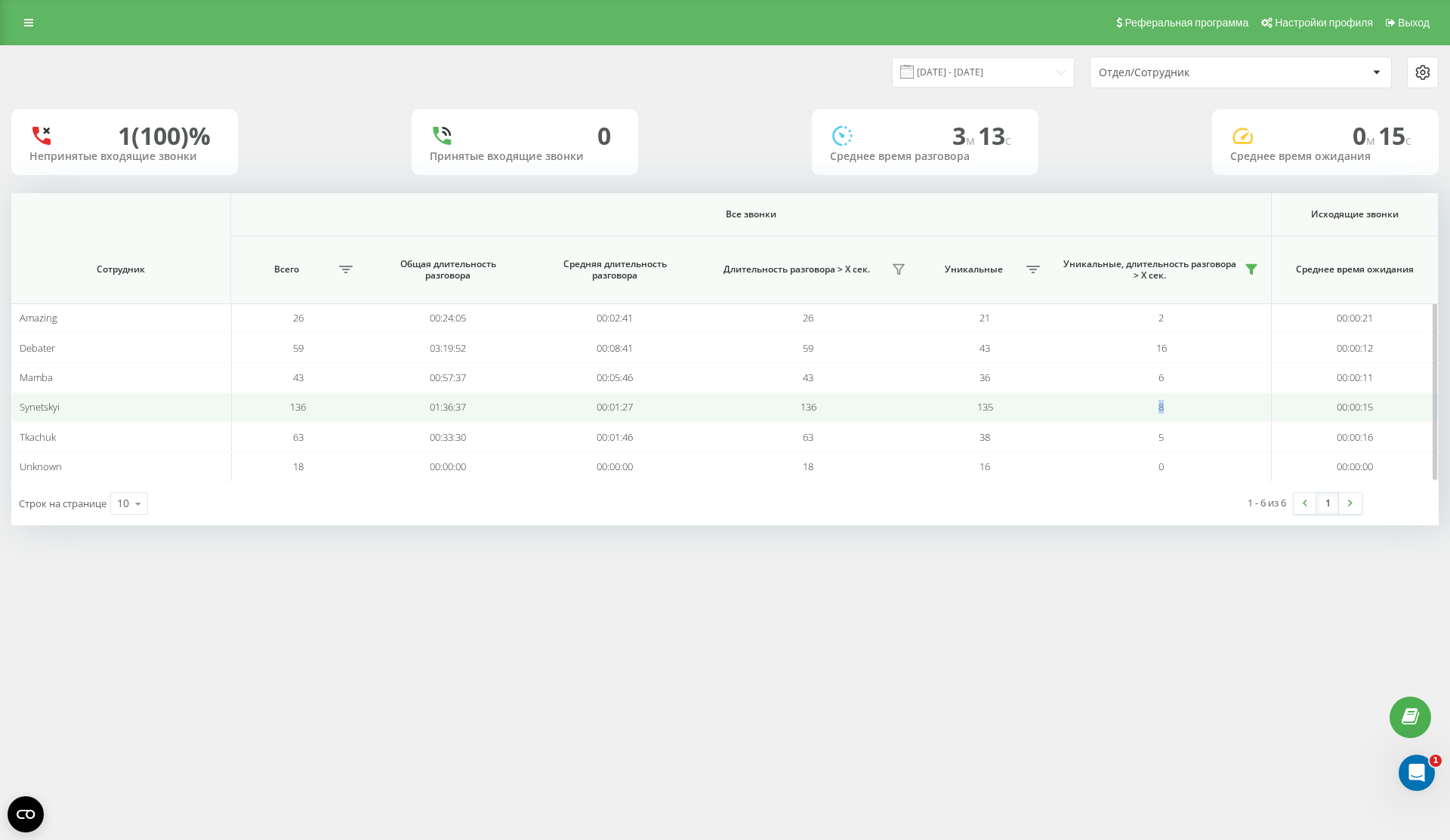
drag, startPoint x: 1151, startPoint y: 413, endPoint x: 1185, endPoint y: 413, distance: 34.0
click at [1184, 413] on td "8" at bounding box center [1162, 407] width 220 height 29
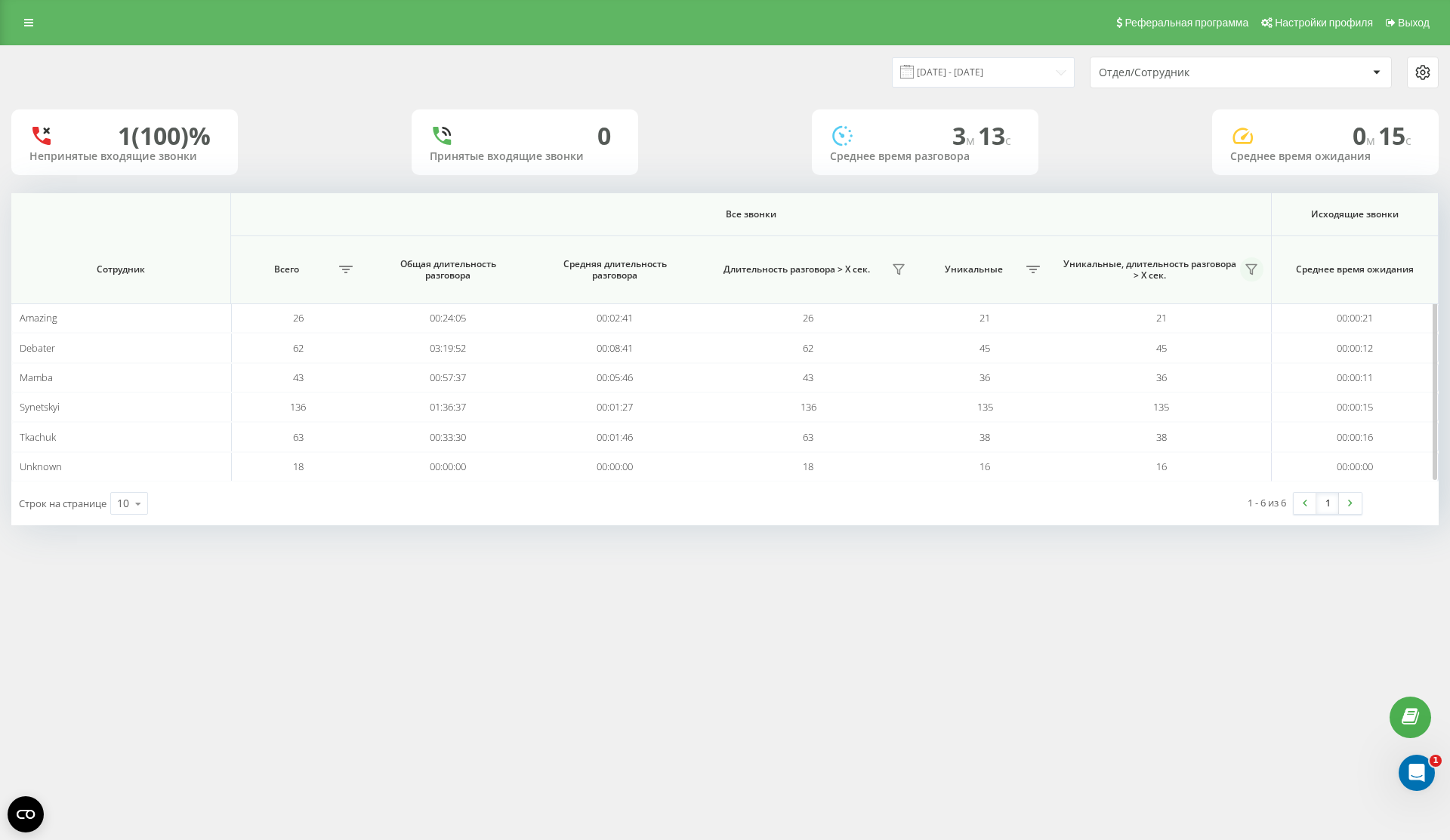
click at [1246, 263] on button at bounding box center [1252, 269] width 24 height 24
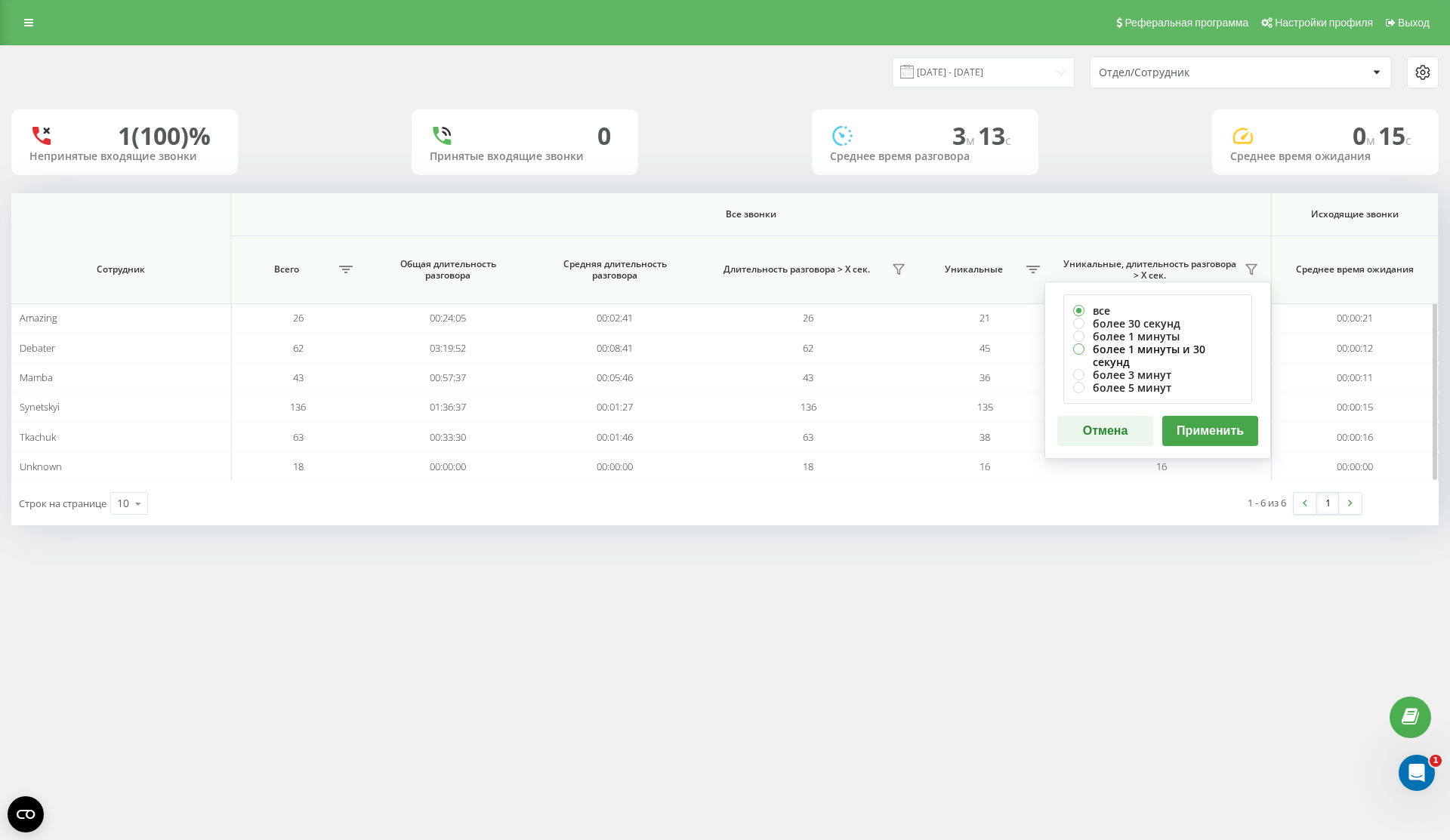
click at [1190, 344] on label "более 1 минуты и 30 секунд" at bounding box center [1157, 356] width 169 height 26
radio input "true"
click at [1206, 421] on button "Применить" at bounding box center [1210, 431] width 96 height 30
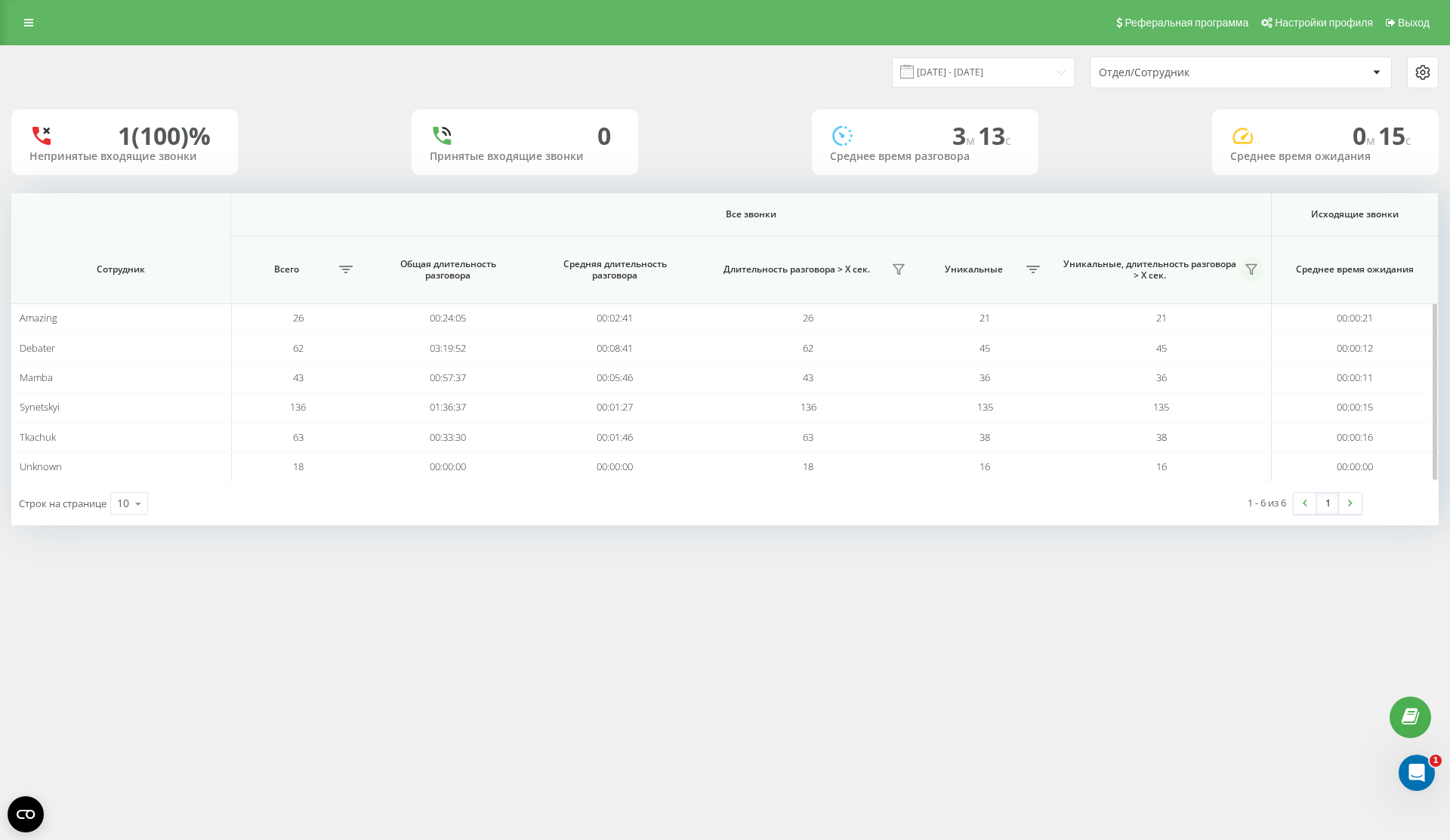
click at [1258, 266] on button at bounding box center [1252, 269] width 24 height 24
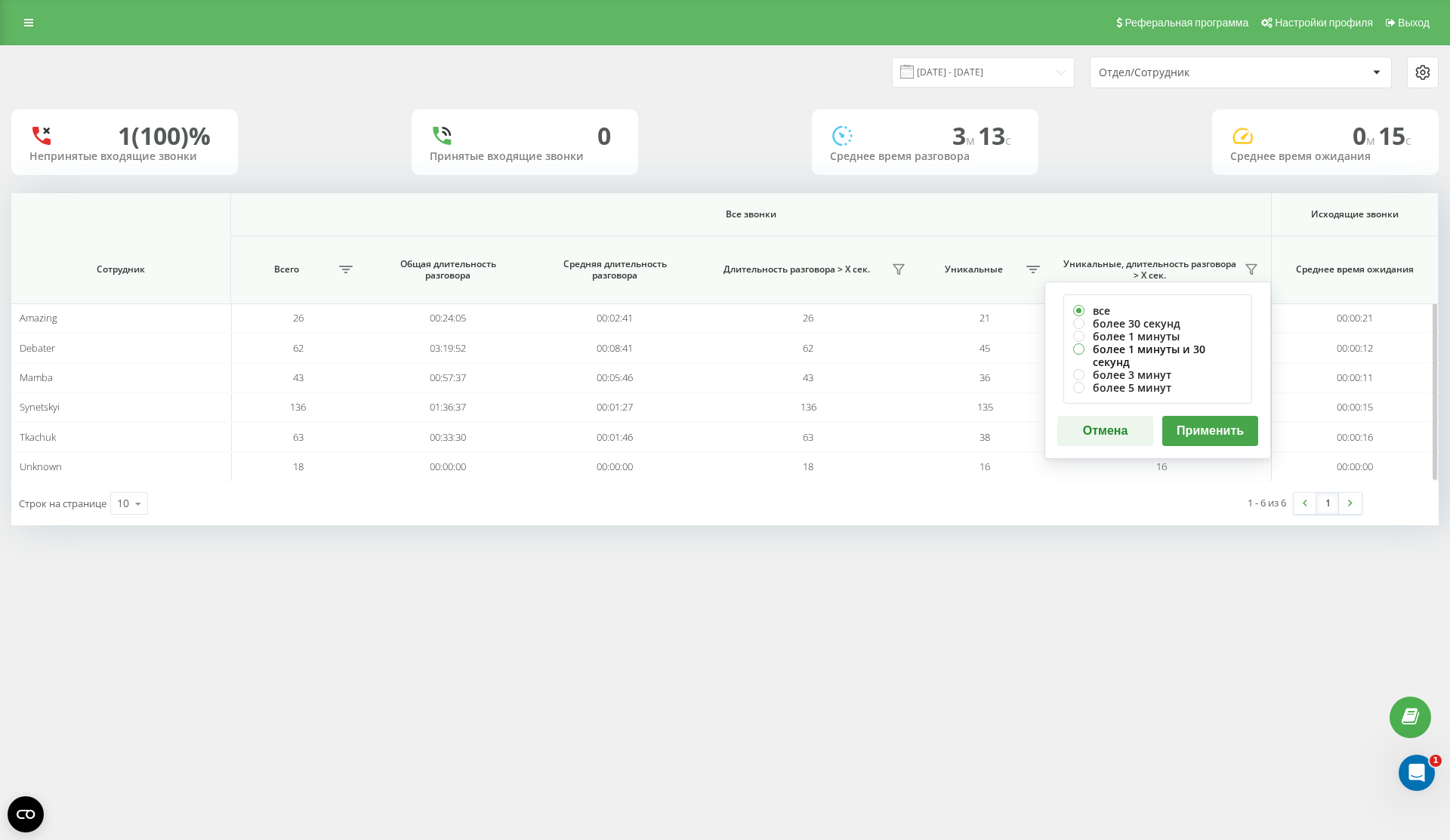
click at [1211, 348] on label "более 1 минуты и 30 секунд" at bounding box center [1157, 356] width 169 height 26
radio input "true"
click at [1211, 416] on button "Применить" at bounding box center [1210, 431] width 96 height 30
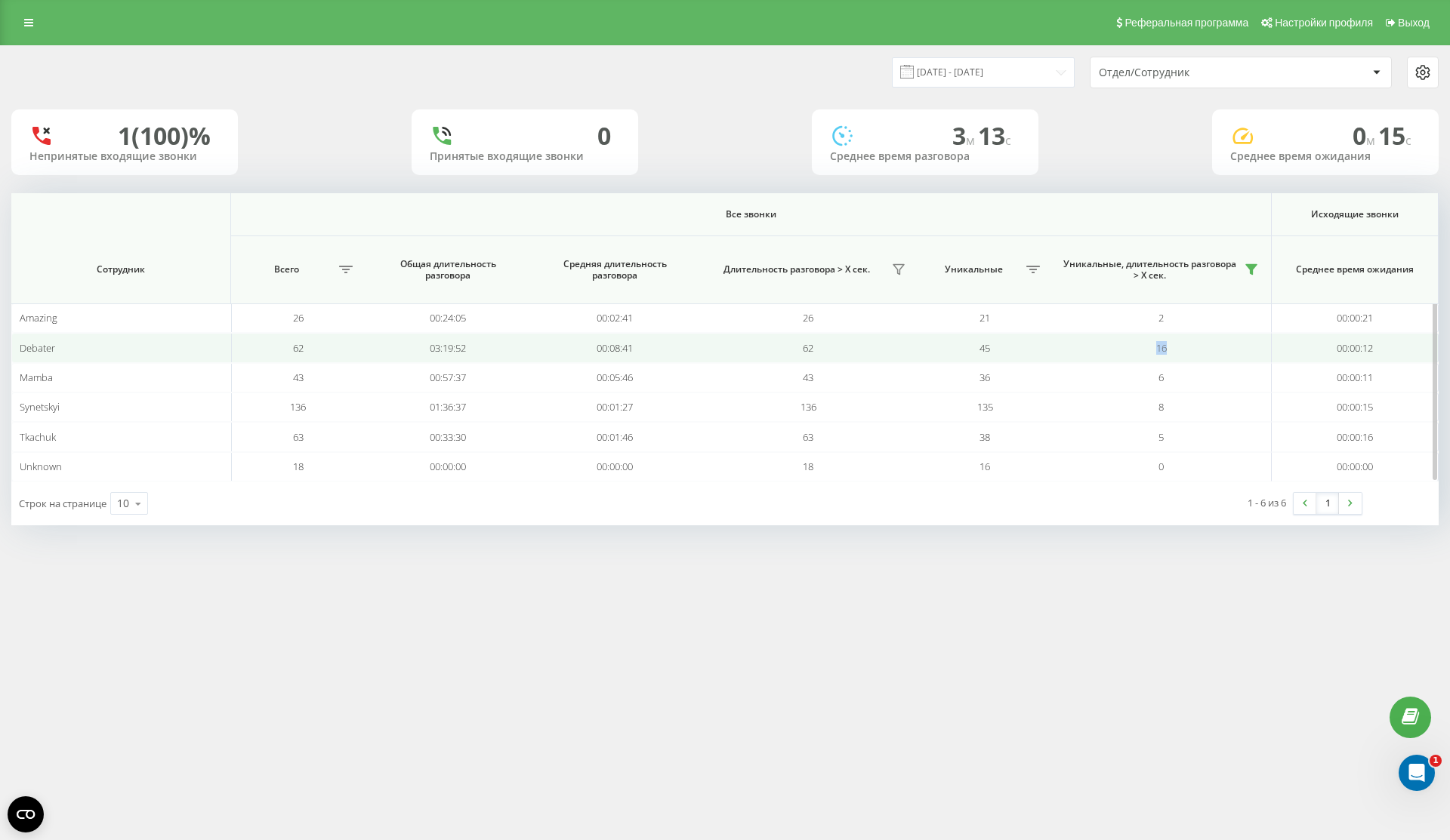
drag, startPoint x: 1190, startPoint y: 346, endPoint x: 1142, endPoint y: 346, distance: 48.0
click at [1142, 346] on td "16" at bounding box center [1162, 348] width 220 height 29
drag, startPoint x: 1142, startPoint y: 346, endPoint x: 1130, endPoint y: 347, distance: 12.0
click at [1130, 348] on td "16" at bounding box center [1162, 348] width 220 height 29
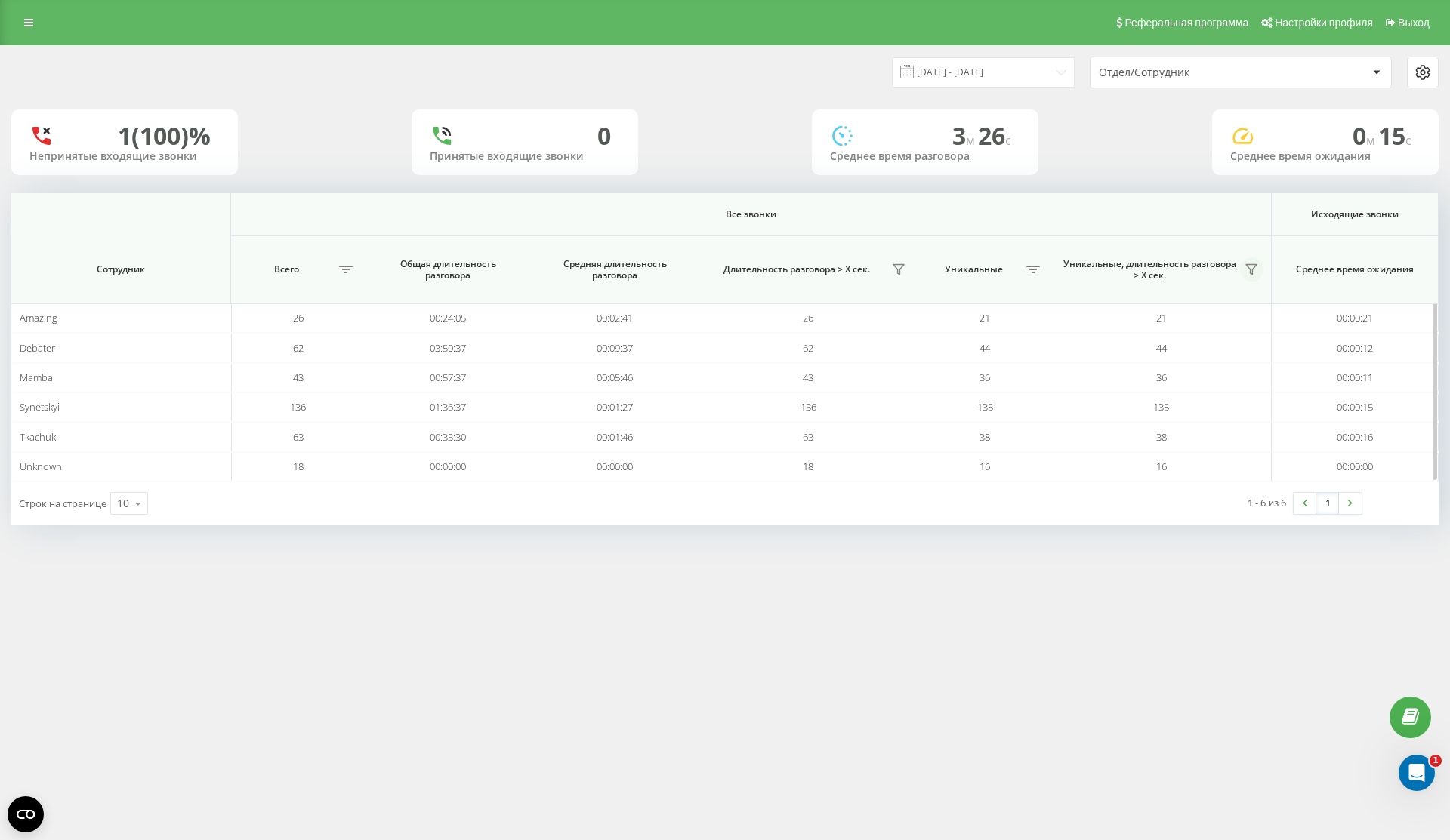
click at [1258, 273] on button at bounding box center [1252, 269] width 24 height 24
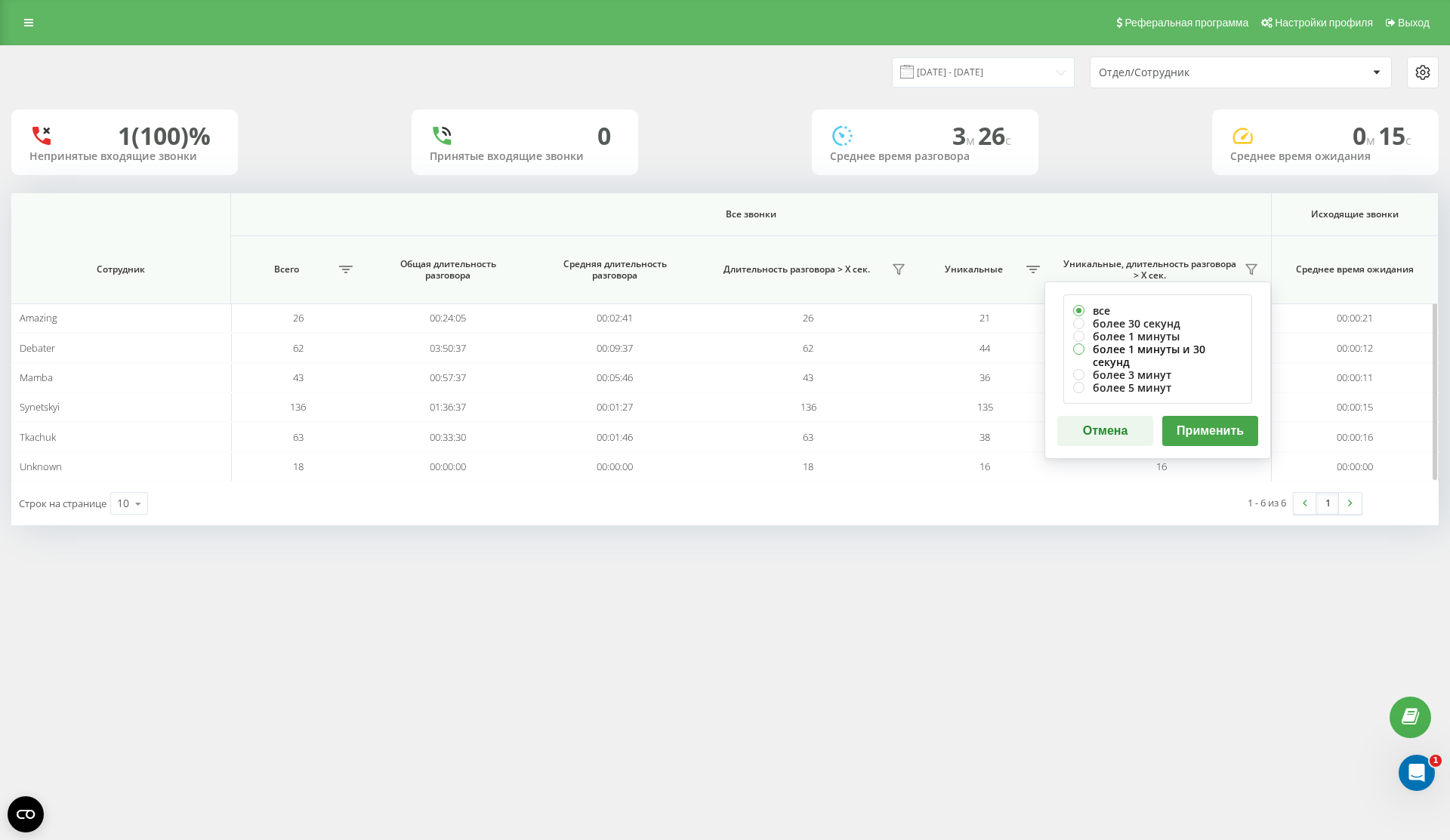
click at [1190, 349] on label "более 1 минуты и 30 секунд" at bounding box center [1157, 356] width 169 height 26
radio input "true"
click at [1196, 421] on button "Применить" at bounding box center [1210, 431] width 96 height 30
